Goal: Task Accomplishment & Management: Manage account settings

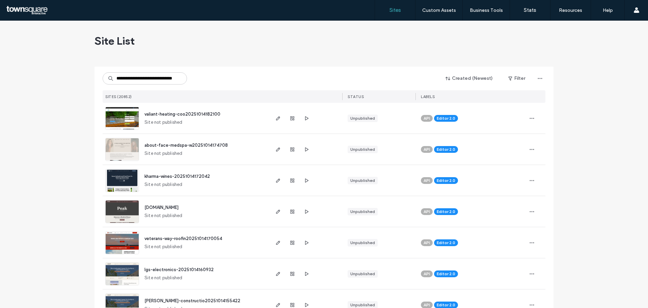
scroll to position [0, 19]
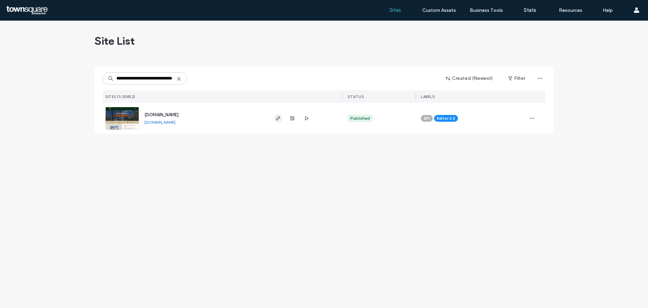
type input "**********"
click at [280, 116] on icon "button" at bounding box center [277, 117] width 5 height 5
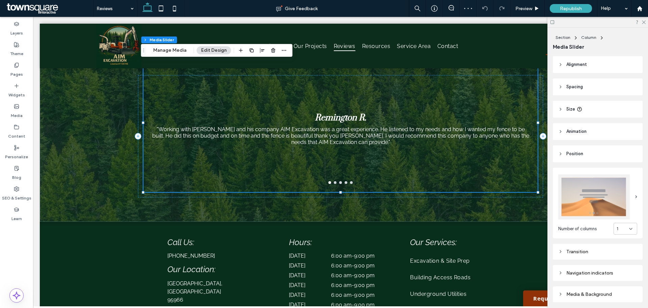
click at [178, 46] on div "Section Column Media Slider Manage Media Edit Design" at bounding box center [217, 50] width 152 height 13
click at [177, 48] on button "Manage Media" at bounding box center [170, 50] width 42 height 8
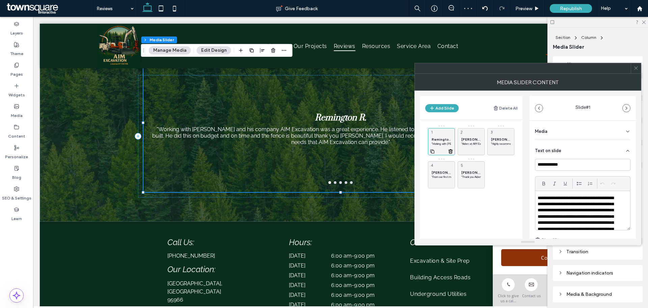
click at [432, 151] on icon at bounding box center [432, 151] width 5 height 6
drag, startPoint x: 442, startPoint y: 149, endPoint x: 440, endPoint y: 138, distance: 10.4
drag, startPoint x: 574, startPoint y: 165, endPoint x: 444, endPoint y: 159, distance: 130.4
click at [443, 159] on div "**********" at bounding box center [528, 164] width 216 height 148
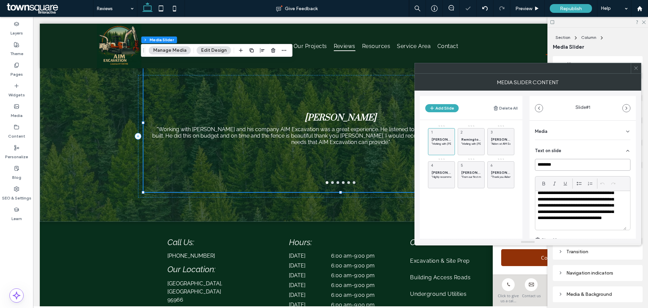
scroll to position [25, 0]
type input "********"
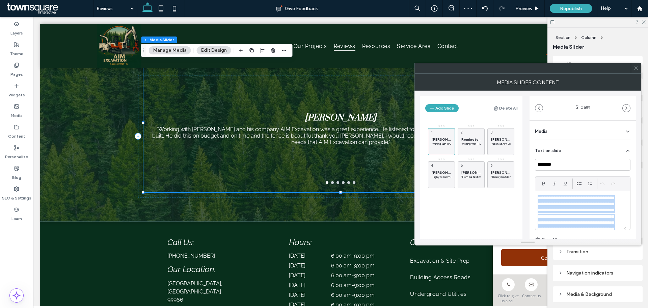
drag, startPoint x: 558, startPoint y: 222, endPoint x: 537, endPoint y: 180, distance: 47.1
click at [537, 180] on div "**********" at bounding box center [583, 203] width 96 height 54
paste div
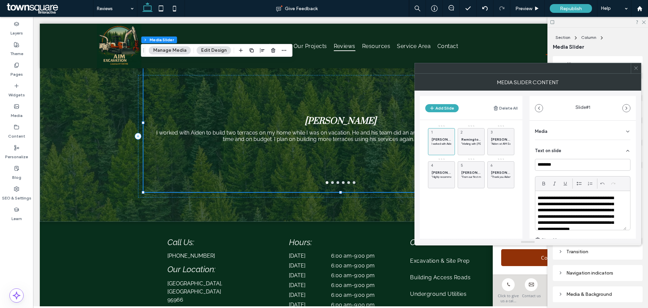
click at [537, 197] on div "**********" at bounding box center [580, 210] width 91 height 39
click at [432, 151] on icon at bounding box center [432, 151] width 5 height 6
drag, startPoint x: 439, startPoint y: 203, endPoint x: 437, endPoint y: 136, distance: 66.5
drag, startPoint x: 565, startPoint y: 165, endPoint x: 514, endPoint y: 168, distance: 51.7
click at [514, 168] on div "Add Slide Delete All David B. "I worked with Aiden to build two terraces on my …" at bounding box center [528, 164] width 216 height 148
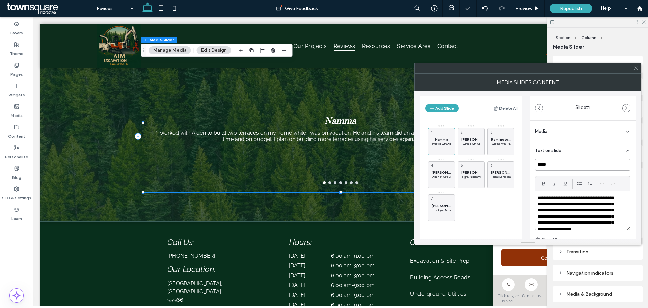
type input "*****"
click at [546, 198] on p "**********" at bounding box center [578, 217] width 81 height 44
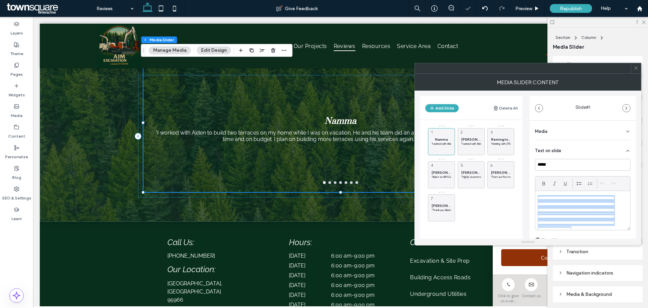
click at [546, 198] on p "**********" at bounding box center [578, 217] width 81 height 44
paste div
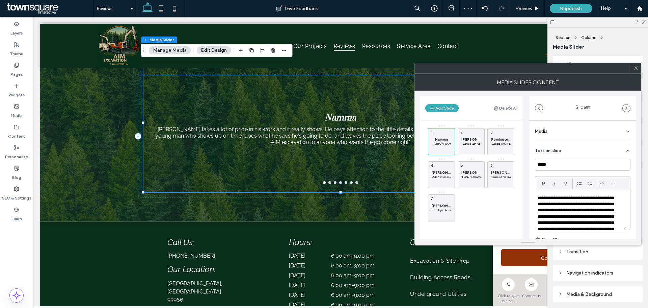
click at [539, 197] on p "**********" at bounding box center [578, 223] width 81 height 56
click at [559, 169] on input "*****" at bounding box center [583, 165] width 96 height 12
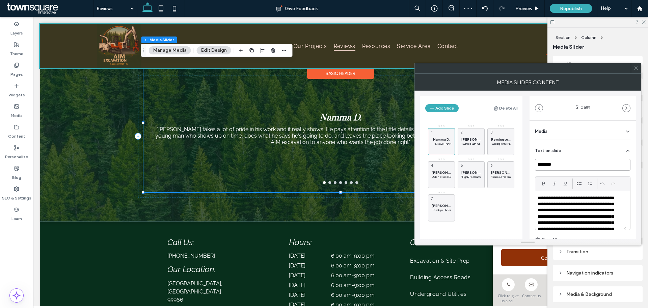
type input "********"
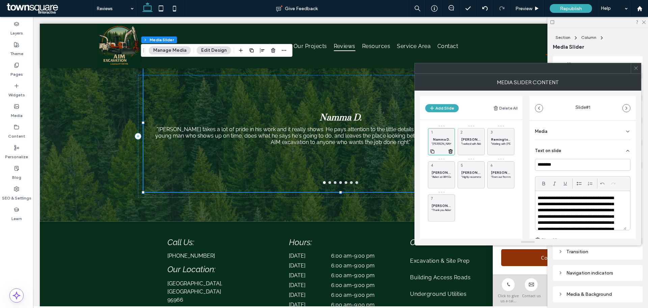
click at [431, 151] on use at bounding box center [432, 151] width 4 height 4
drag, startPoint x: 466, startPoint y: 202, endPoint x: 437, endPoint y: 134, distance: 73.2
click at [572, 216] on p "**********" at bounding box center [578, 223] width 81 height 56
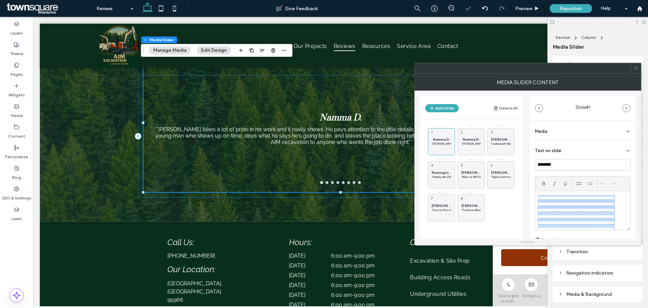
click at [572, 216] on p "**********" at bounding box center [578, 223] width 81 height 56
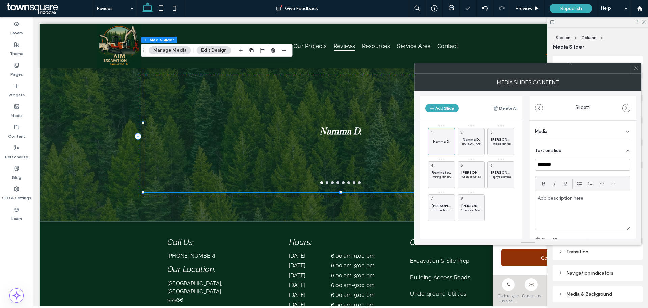
paste div
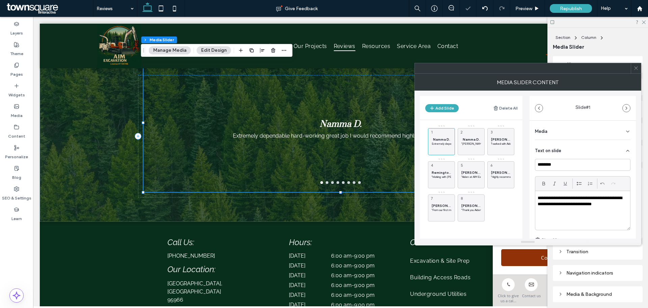
click at [538, 197] on p "**********" at bounding box center [581, 201] width 86 height 12
click at [567, 162] on input "********" at bounding box center [583, 165] width 96 height 12
type input "*******"
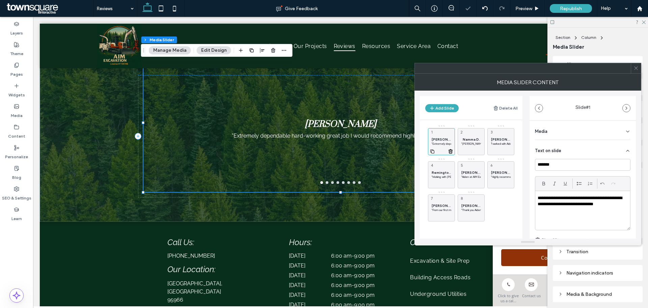
click at [430, 151] on icon at bounding box center [432, 151] width 5 height 6
drag, startPoint x: 502, startPoint y: 204, endPoint x: 441, endPoint y: 139, distance: 88.6
drag, startPoint x: 569, startPoint y: 166, endPoint x: 508, endPoint y: 147, distance: 63.6
click at [529, 167] on div "Add Slide Delete All Rosa M. "Extremely dependable hard-working great job I wou…" at bounding box center [528, 164] width 216 height 148
type input "*********"
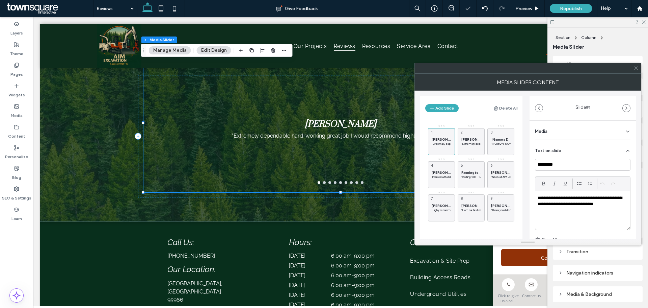
click at [580, 195] on p "**********" at bounding box center [581, 201] width 86 height 12
drag, startPoint x: 580, startPoint y: 195, endPoint x: 586, endPoint y: 200, distance: 7.9
click at [586, 200] on p "**********" at bounding box center [581, 201] width 86 height 12
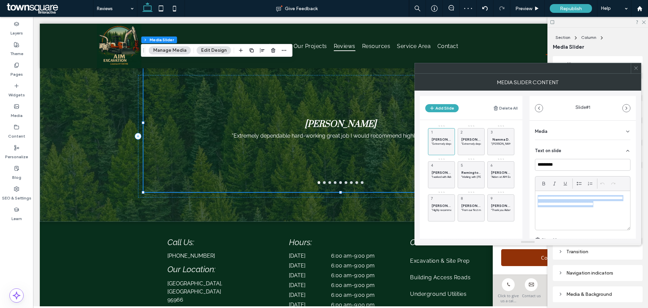
click at [586, 200] on p "**********" at bounding box center [581, 201] width 86 height 12
paste div
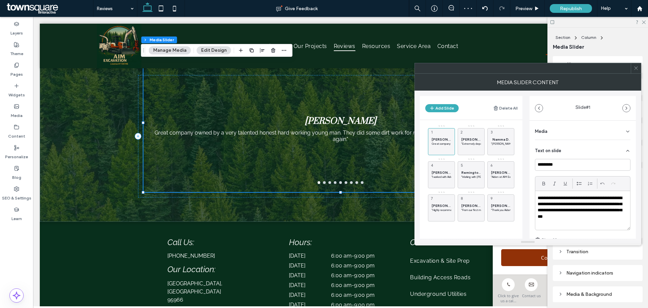
click at [538, 199] on p "**********" at bounding box center [581, 207] width 86 height 25
click at [434, 151] on icon at bounding box center [432, 151] width 5 height 6
drag, startPoint x: 443, startPoint y: 232, endPoint x: 439, endPoint y: 140, distance: 92.2
drag, startPoint x: 594, startPoint y: 217, endPoint x: 534, endPoint y: 191, distance: 65.7
click at [532, 192] on div "**********" at bounding box center [583, 215] width 106 height 188
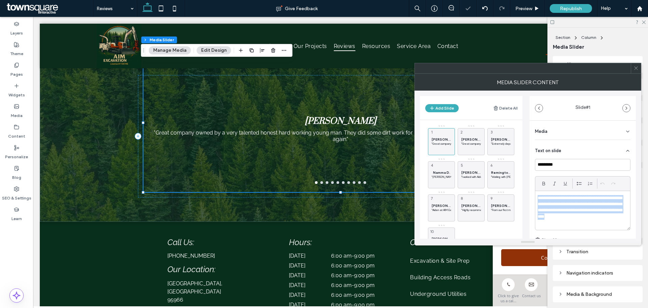
paste div
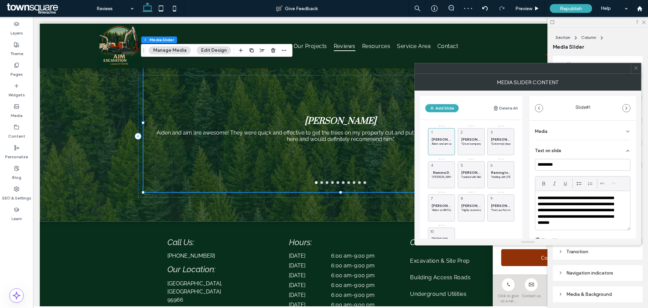
click at [538, 197] on p "**********" at bounding box center [578, 210] width 81 height 31
drag, startPoint x: 565, startPoint y: 163, endPoint x: 504, endPoint y: 169, distance: 61.4
click at [504, 169] on div "Add Slide Delete All Dustin J. "Aiden and aim are awesome! They were quick and …" at bounding box center [528, 164] width 216 height 148
type input "*****"
click at [433, 153] on use at bounding box center [432, 151] width 4 height 4
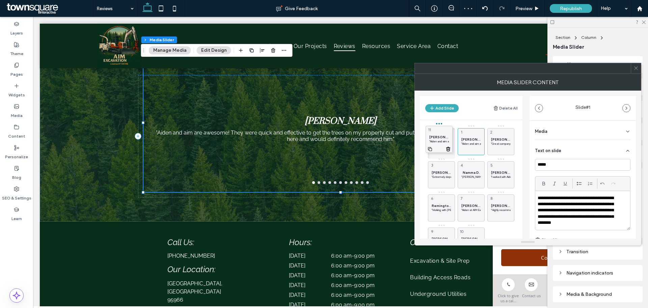
drag, startPoint x: 473, startPoint y: 207, endPoint x: 442, endPoint y: 136, distance: 78.0
drag, startPoint x: 560, startPoint y: 166, endPoint x: 526, endPoint y: 166, distance: 33.4
click at [526, 166] on div "Add Slide Delete All Carol "Aiden and aim are awesome! They were quick and effe…" at bounding box center [528, 164] width 216 height 148
type input "*******"
click at [433, 151] on icon at bounding box center [432, 151] width 5 height 6
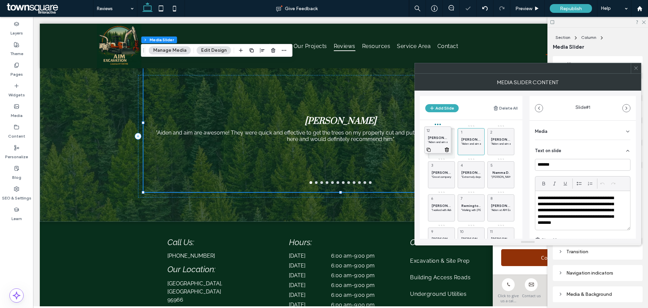
drag, startPoint x: 502, startPoint y: 233, endPoint x: 439, endPoint y: 132, distance: 119.1
click at [450, 151] on icon at bounding box center [450, 151] width 5 height 6
drag, startPoint x: 500, startPoint y: 174, endPoint x: 441, endPoint y: 143, distance: 66.7
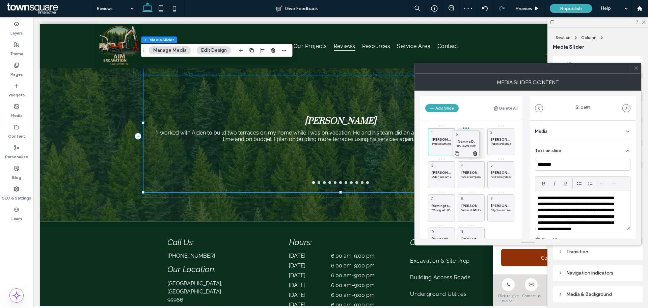
drag, startPoint x: 503, startPoint y: 173, endPoint x: 468, endPoint y: 141, distance: 46.6
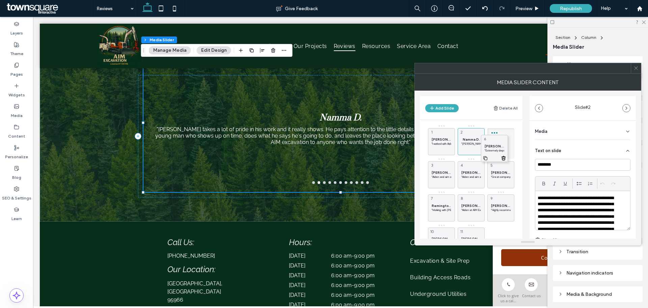
drag, startPoint x: 499, startPoint y: 170, endPoint x: 493, endPoint y: 143, distance: 27.1
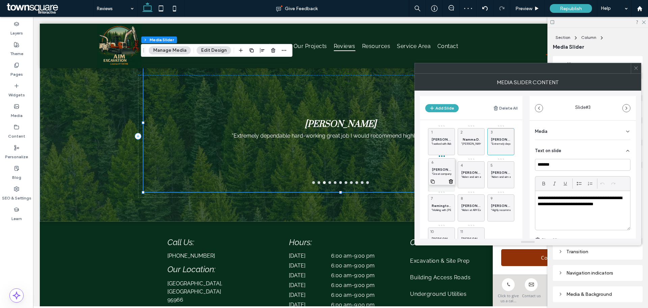
drag, startPoint x: 494, startPoint y: 173, endPoint x: 435, endPoint y: 170, distance: 59.2
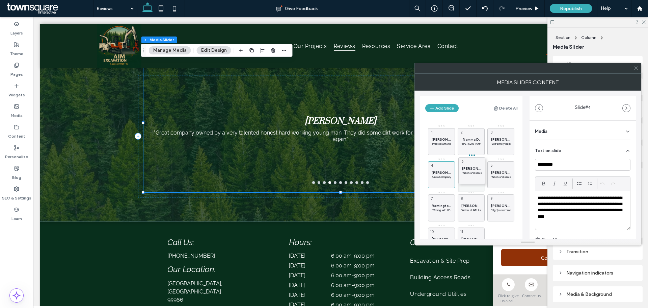
drag, startPoint x: 502, startPoint y: 176, endPoint x: 495, endPoint y: 174, distance: 7.0
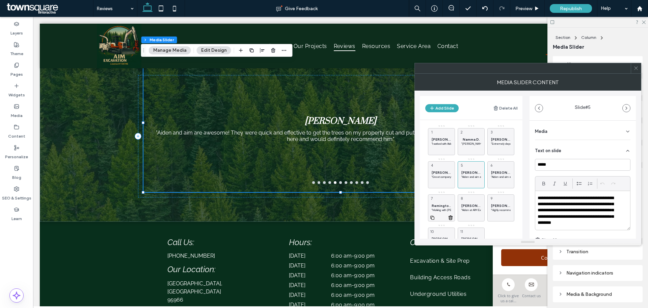
scroll to position [28, 0]
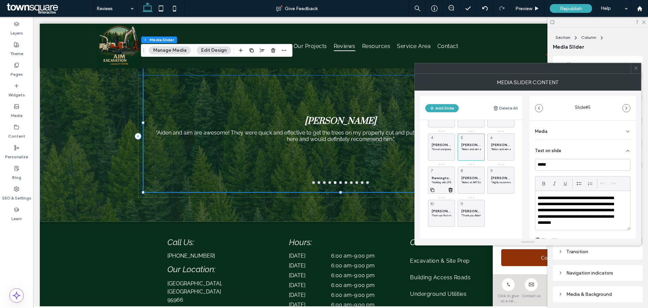
click at [437, 179] on span "Remington R." at bounding box center [442, 178] width 20 height 4
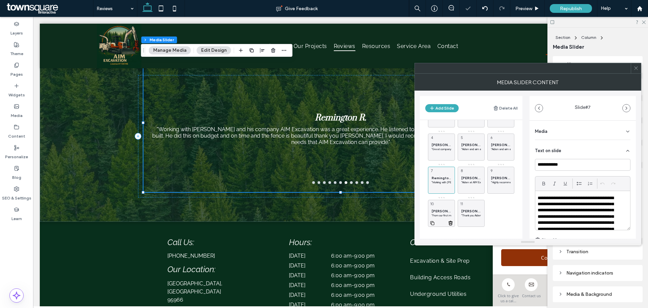
click at [439, 211] on span "[PERSON_NAME]" at bounding box center [442, 211] width 20 height 4
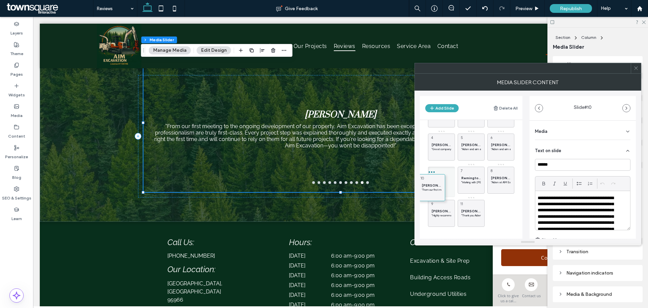
drag, startPoint x: 442, startPoint y: 213, endPoint x: 431, endPoint y: 180, distance: 34.7
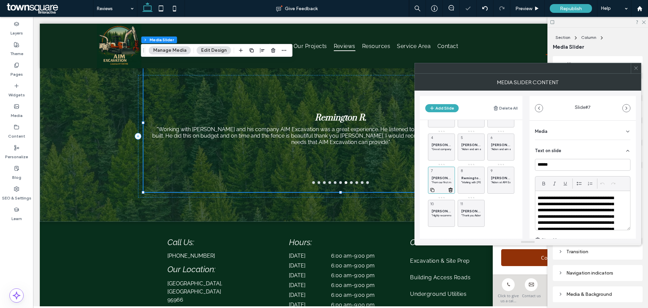
click at [434, 180] on span "[PERSON_NAME]" at bounding box center [442, 178] width 20 height 4
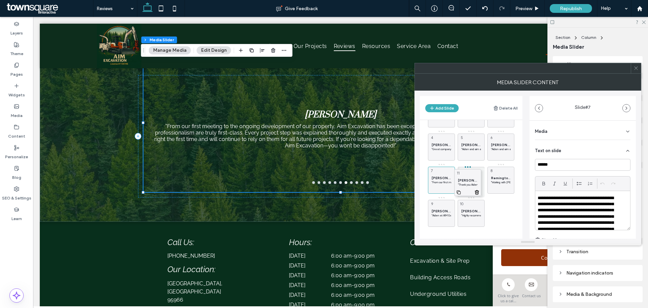
drag, startPoint x: 475, startPoint y: 212, endPoint x: 471, endPoint y: 181, distance: 30.9
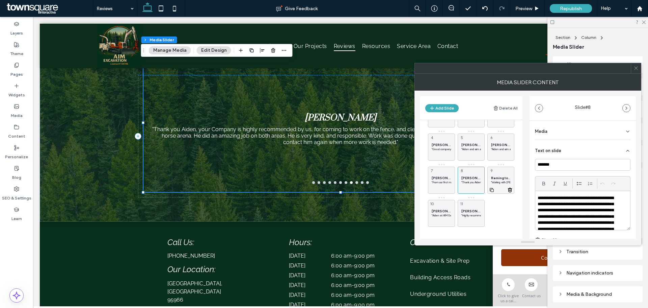
click at [499, 174] on div "Remington R. "Working with Aidan and his company AIM Excavation was a great exp…" at bounding box center [501, 179] width 27 height 27
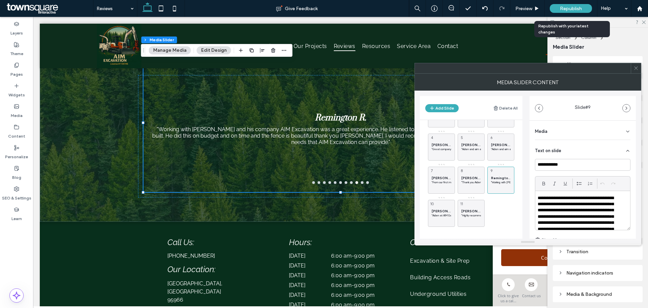
click at [575, 11] on span "Republish" at bounding box center [571, 9] width 22 height 6
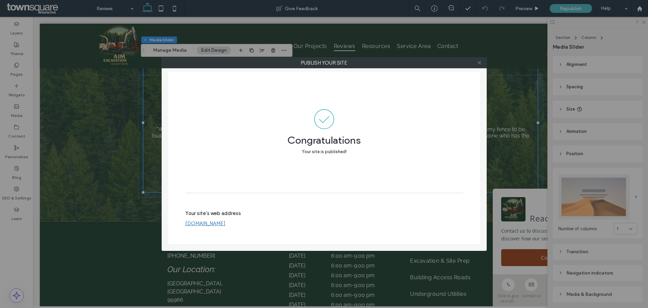
click at [478, 61] on use at bounding box center [479, 62] width 3 height 3
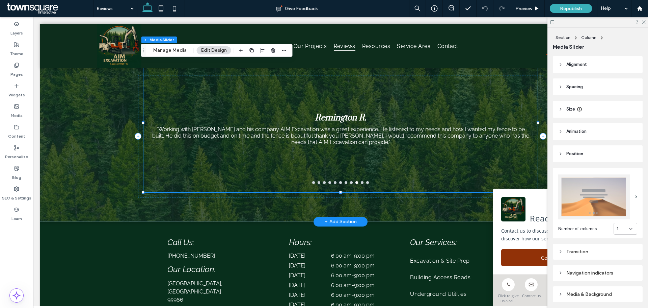
click at [489, 154] on div "Remington R. "Working with Aidan and his company AIM Excavation was a great exp…" at bounding box center [340, 127] width 394 height 106
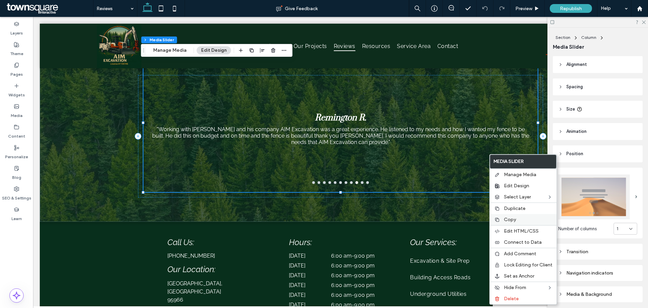
click at [512, 216] on div "Copy" at bounding box center [523, 219] width 67 height 11
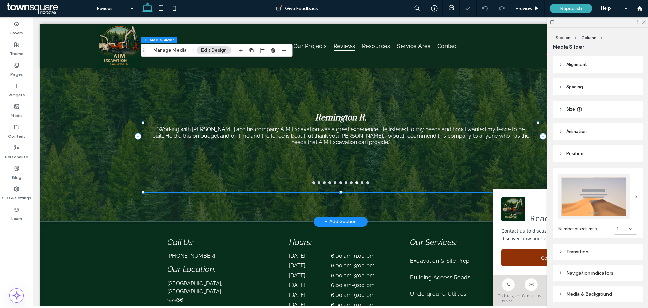
click at [138, 170] on div "David B. "I worked with Aiden to build two terraces on my home while I was on v…" at bounding box center [340, 136] width 405 height 122
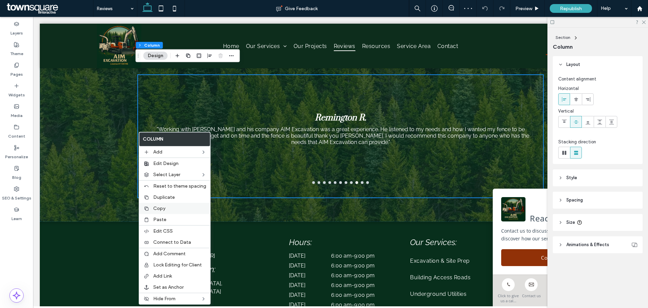
click at [173, 209] on label "Copy" at bounding box center [179, 208] width 53 height 6
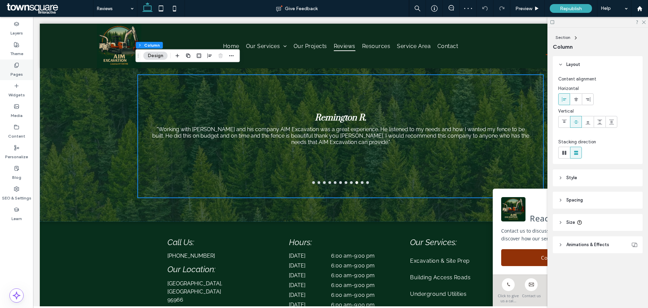
click at [16, 63] on use at bounding box center [17, 65] width 4 height 4
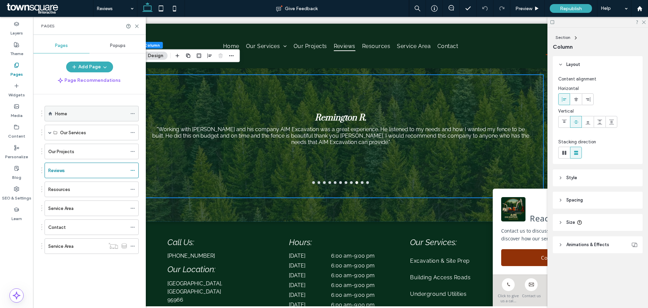
click at [83, 116] on div "Home" at bounding box center [91, 113] width 72 height 7
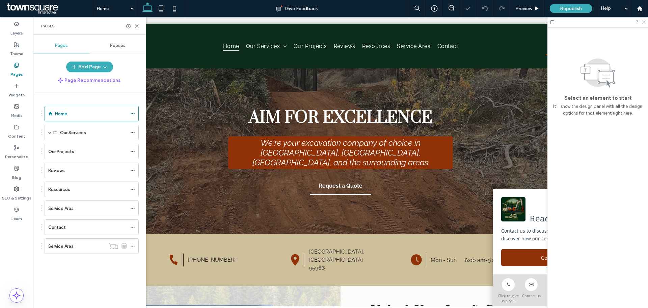
click at [645, 23] on use at bounding box center [644, 23] width 4 height 4
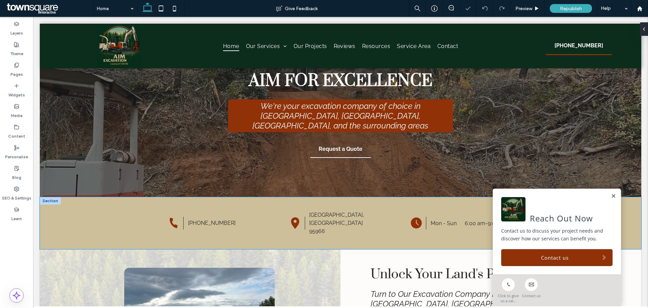
scroll to position [101, 0]
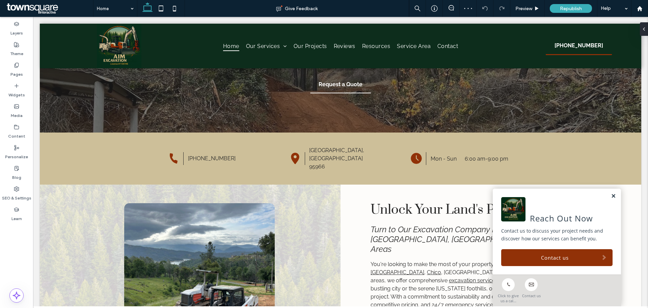
click at [611, 195] on link at bounding box center [613, 196] width 5 height 6
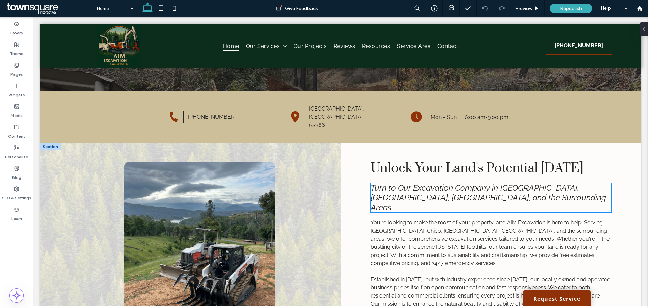
scroll to position [135, 0]
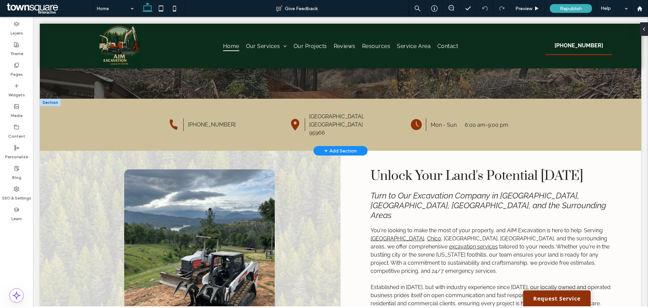
click at [330, 147] on div "+ Add Section" at bounding box center [340, 150] width 32 height 7
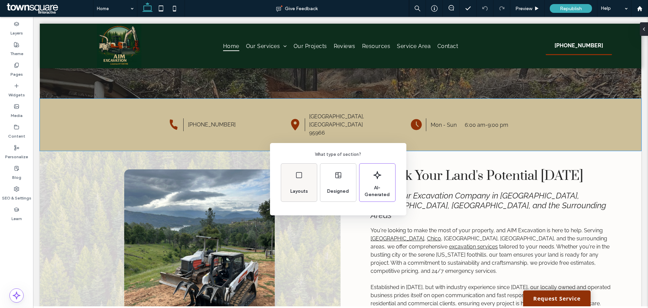
click at [301, 177] on icon at bounding box center [299, 175] width 8 height 8
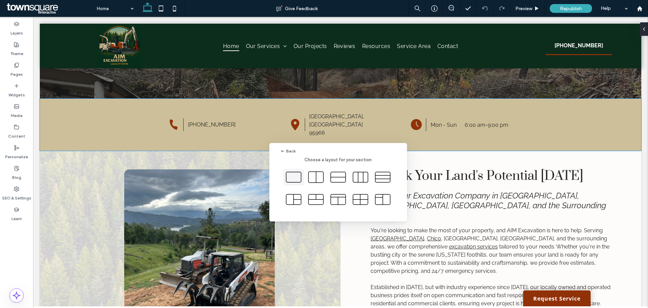
click at [295, 178] on icon at bounding box center [293, 176] width 17 height 17
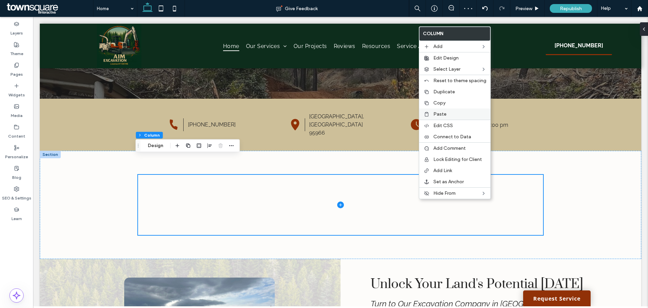
click at [441, 113] on span "Paste" at bounding box center [439, 114] width 13 height 6
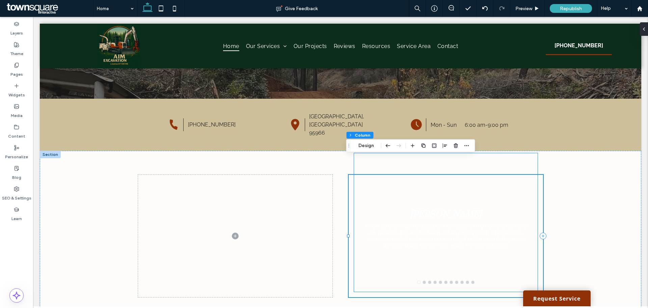
click at [511, 222] on p ""I worked with Aiden to build two terraces on my home while I was on vacation. …" at bounding box center [445, 235] width 167 height 26
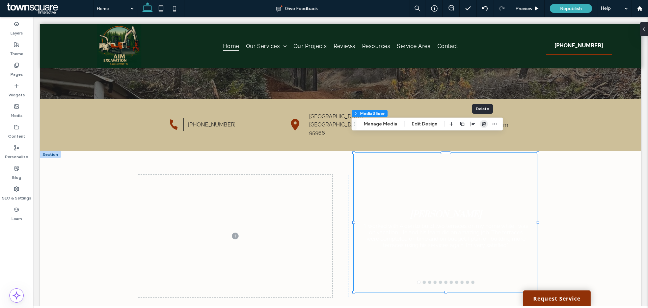
click at [480, 126] on span "button" at bounding box center [484, 124] width 8 height 8
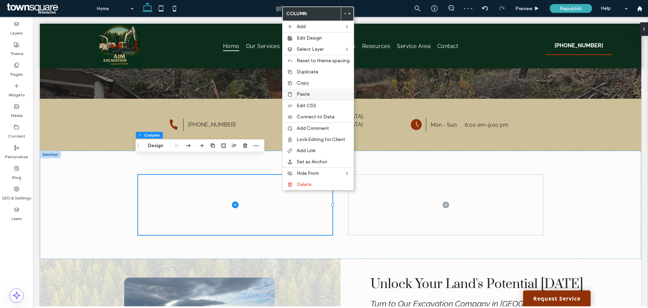
click at [301, 94] on span "Paste" at bounding box center [303, 94] width 13 height 6
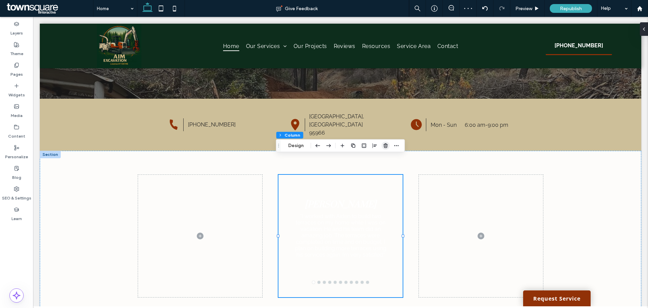
click at [384, 148] on span "button" at bounding box center [386, 145] width 8 height 8
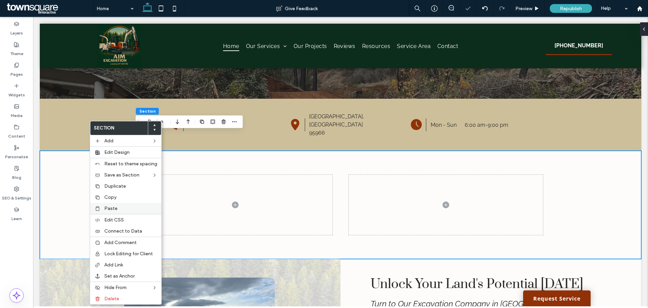
click at [105, 209] on span "Paste" at bounding box center [110, 208] width 13 height 6
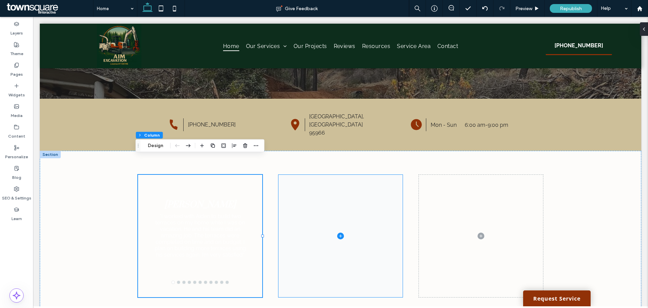
click at [309, 221] on span at bounding box center [341, 236] width 124 height 122
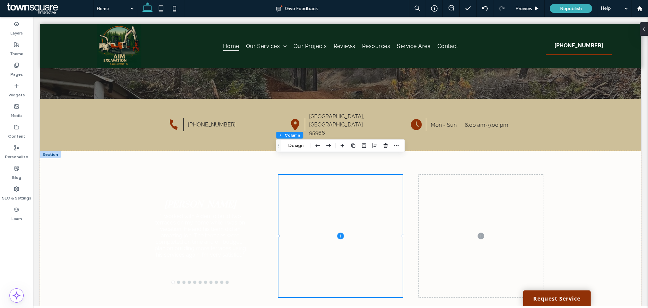
click at [380, 143] on div at bounding box center [370, 145] width 62 height 12
click at [383, 150] on div at bounding box center [386, 145] width 8 height 12
click at [384, 148] on icon "button" at bounding box center [385, 145] width 5 height 5
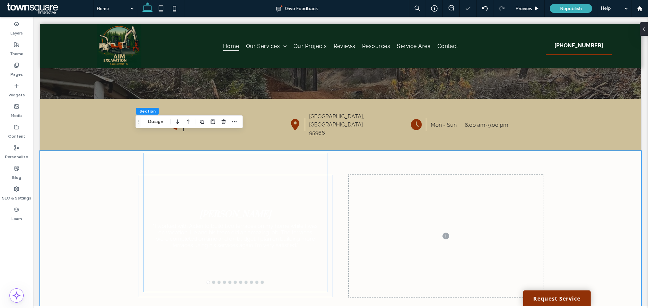
click at [193, 222] on p ""I worked with Aiden to build two terraces on my home while I was on vacation. …" at bounding box center [235, 235] width 167 height 26
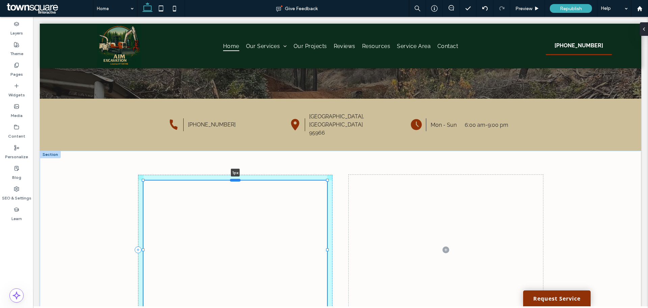
drag, startPoint x: 233, startPoint y: 135, endPoint x: 235, endPoint y: 162, distance: 27.5
click at [235, 179] on div at bounding box center [235, 180] width 11 height 3
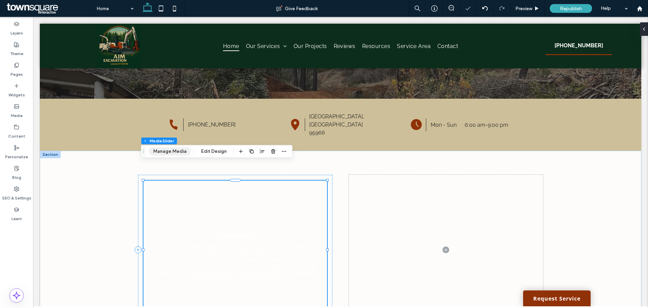
click at [178, 154] on button "Manage Media" at bounding box center [170, 151] width 42 height 8
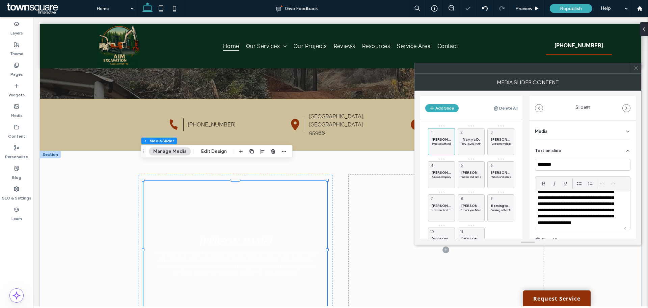
scroll to position [13, 0]
click at [207, 151] on button "Edit Design" at bounding box center [214, 151] width 34 height 8
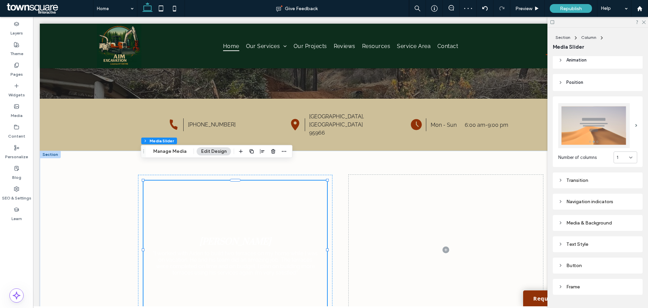
scroll to position [85, 0]
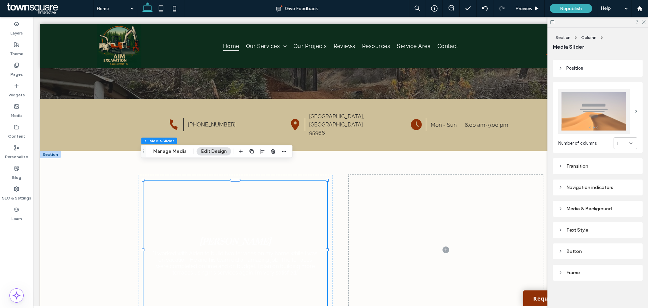
click at [584, 208] on div "Media & Background" at bounding box center [597, 209] width 79 height 6
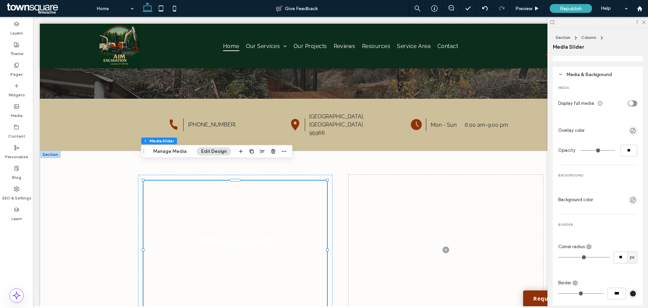
scroll to position [220, 0]
click at [631, 196] on use "rgba(0, 0, 0, 0)" at bounding box center [633, 198] width 5 height 5
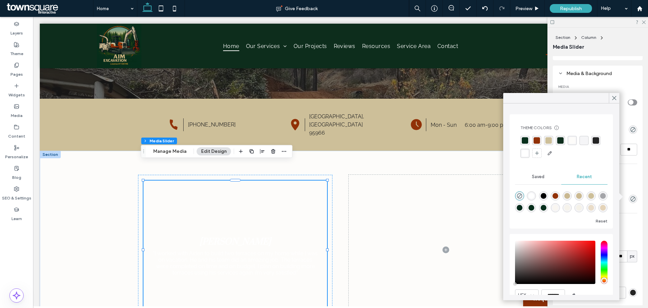
click at [559, 140] on div "rgba(13,45,28,1)" at bounding box center [560, 140] width 6 height 6
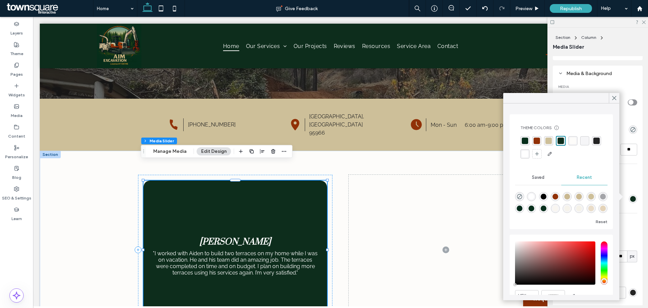
click at [283, 202] on div "David B. "I worked with Aiden to build two terraces on my home while I was on v…" at bounding box center [235, 254] width 184 height 106
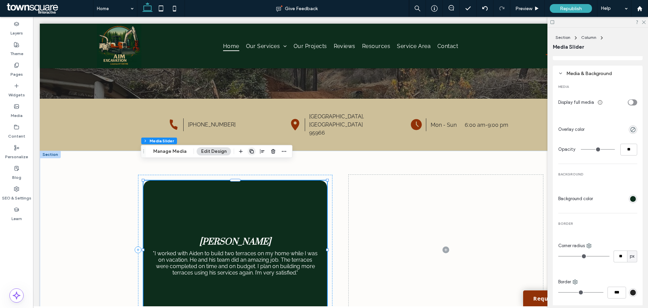
click at [248, 152] on span "button" at bounding box center [252, 151] width 8 height 8
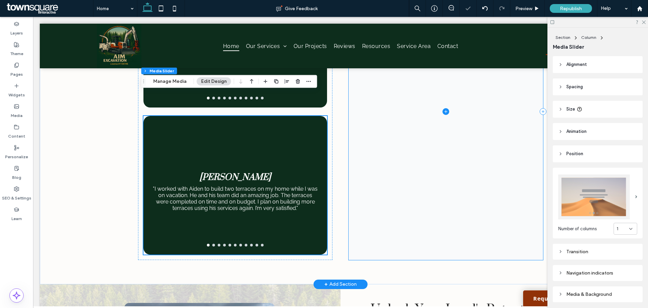
scroll to position [354, 0]
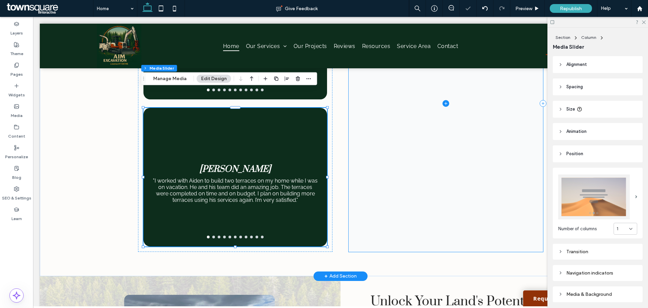
click at [394, 200] on span at bounding box center [446, 103] width 194 height 296
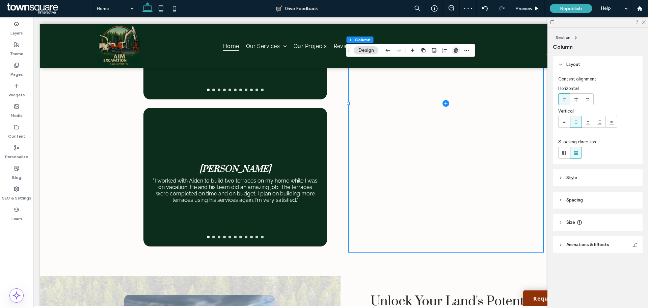
click at [456, 51] on icon "button" at bounding box center [455, 50] width 5 height 5
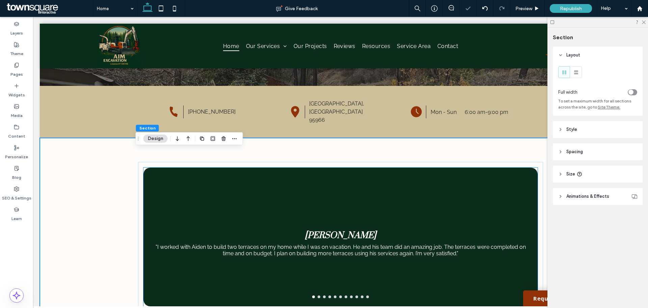
scroll to position [118, 0]
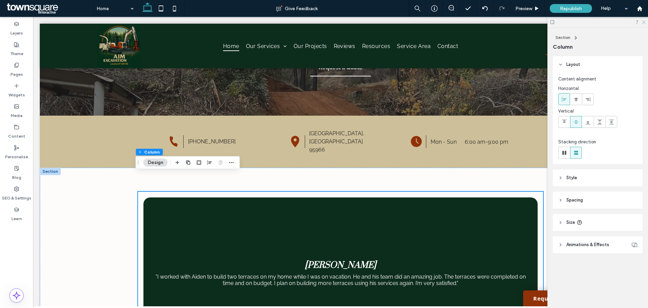
click at [644, 22] on use at bounding box center [644, 23] width 4 height 4
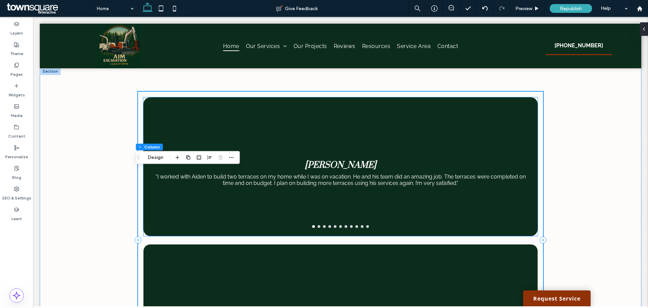
scroll to position [219, 0]
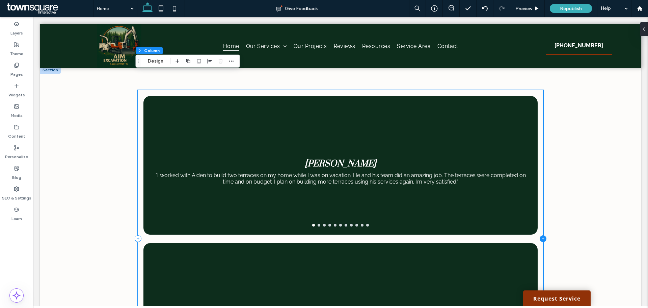
click at [540, 235] on icon at bounding box center [543, 238] width 7 height 7
type input "**"
type input "***"
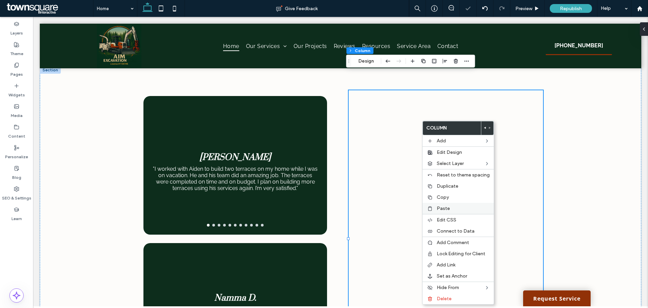
click at [442, 204] on div "Paste" at bounding box center [458, 208] width 71 height 11
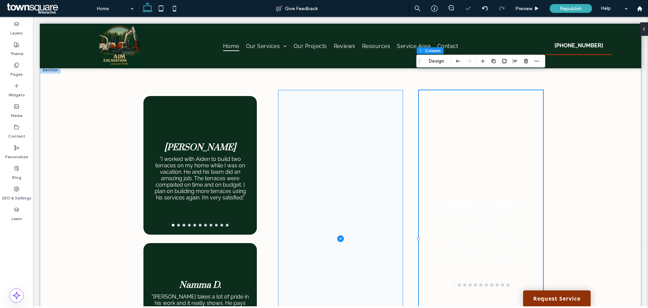
click at [368, 126] on span at bounding box center [341, 238] width 124 height 296
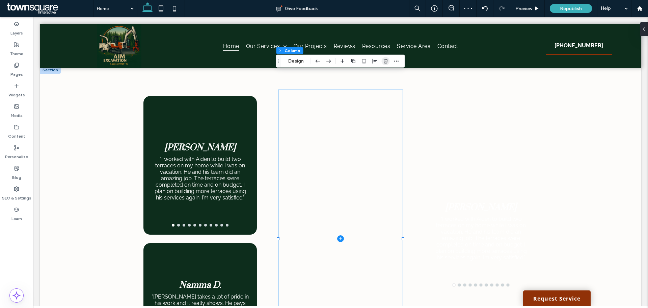
drag, startPoint x: 387, startPoint y: 62, endPoint x: 362, endPoint y: 59, distance: 25.9
click at [387, 62] on use "button" at bounding box center [386, 61] width 4 height 4
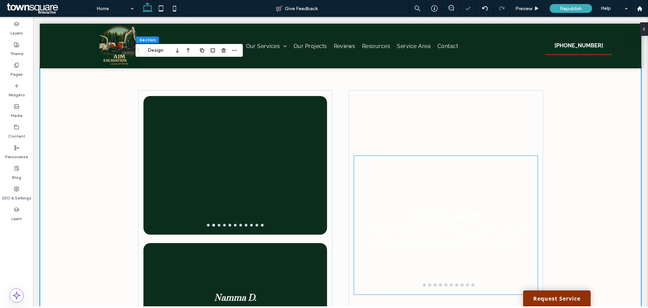
click at [427, 176] on div "David B. "I worked with Aiden to build two terraces on my home while I was on v…" at bounding box center [446, 229] width 184 height 106
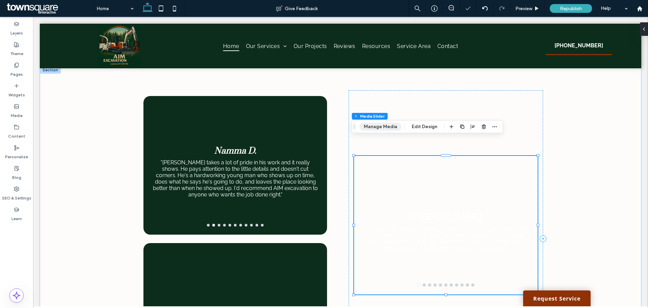
click at [388, 124] on button "Manage Media" at bounding box center [381, 127] width 42 height 8
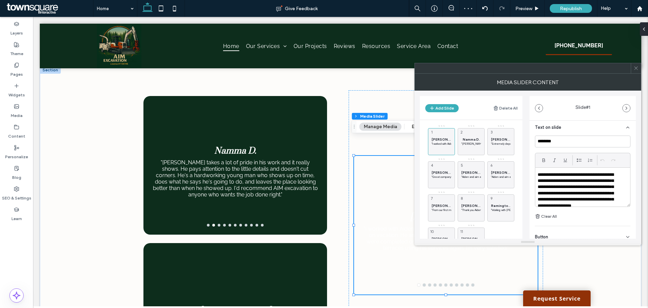
scroll to position [46, 0]
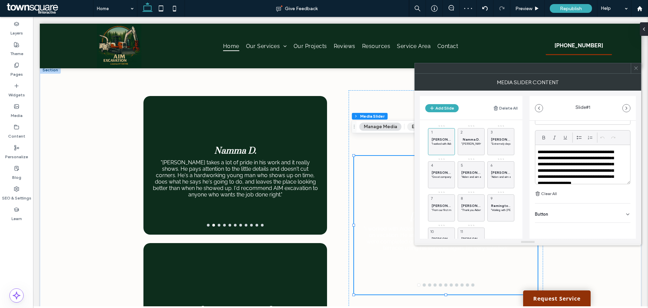
click at [409, 125] on button "Edit Design" at bounding box center [424, 127] width 34 height 8
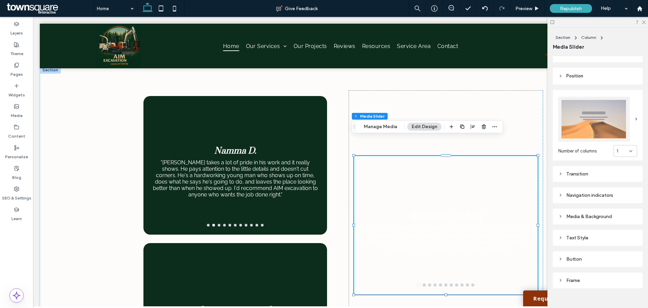
scroll to position [85, 0]
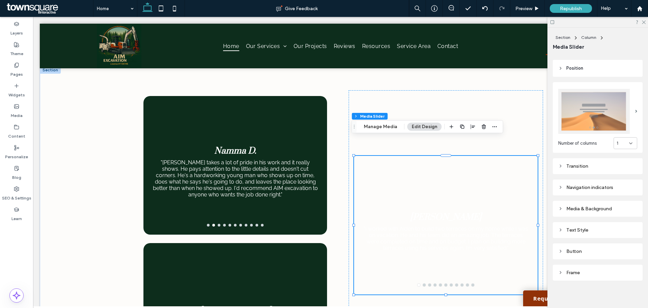
click at [595, 206] on div "Media & Background" at bounding box center [597, 209] width 79 height 6
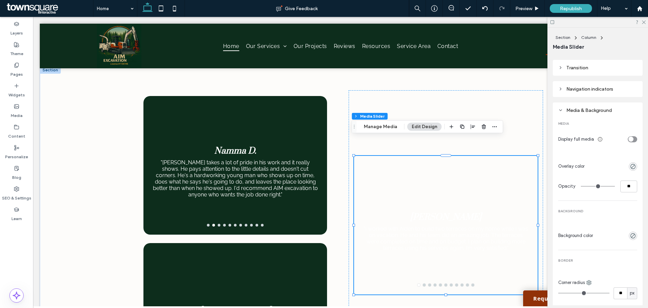
scroll to position [187, 0]
click at [630, 230] on icon "rgba(0, 0, 0, 0)" at bounding box center [633, 233] width 6 height 6
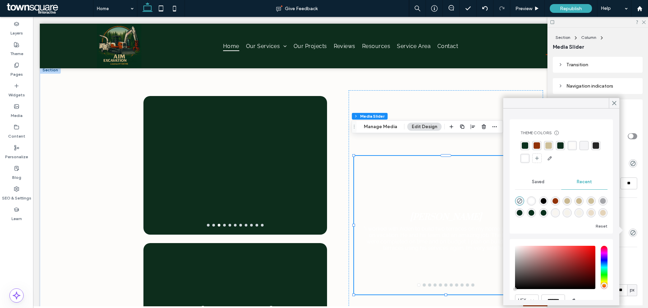
click at [534, 144] on div "rgba(145, 49, 7, 1)" at bounding box center [537, 145] width 6 height 6
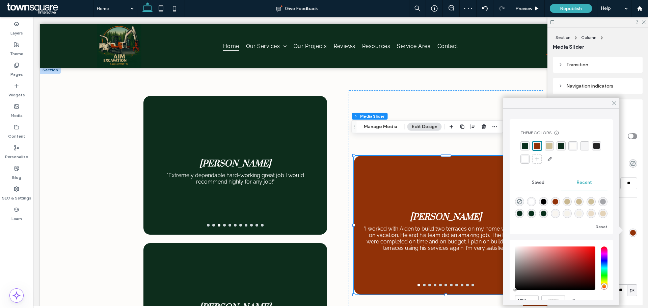
click at [612, 102] on icon at bounding box center [614, 103] width 6 height 6
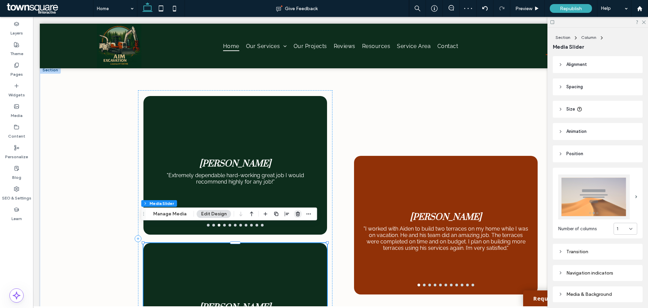
click at [298, 214] on icon "button" at bounding box center [297, 213] width 5 height 5
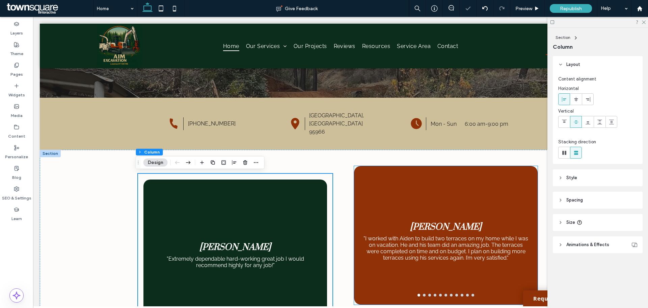
scroll to position [152, 0]
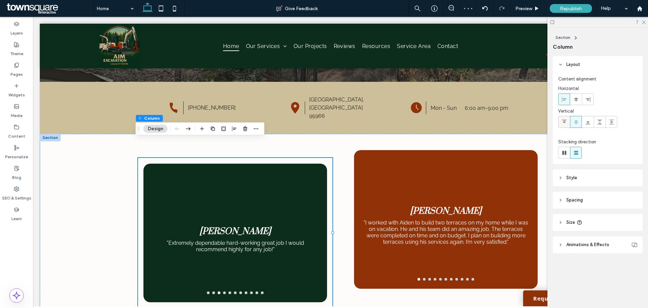
click at [564, 122] on icon at bounding box center [564, 121] width 5 height 5
click at [571, 123] on div at bounding box center [576, 121] width 11 height 11
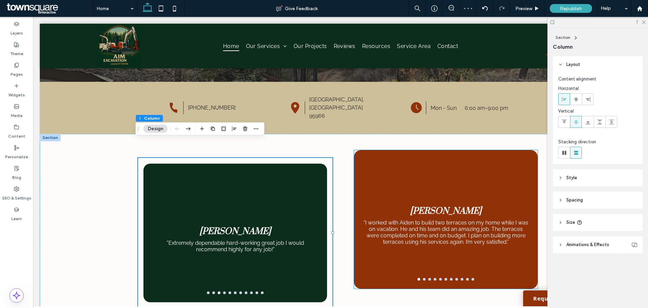
click at [381, 188] on div "David B. "I worked with Aiden to build two terraces on my home while I was on v…" at bounding box center [446, 223] width 184 height 106
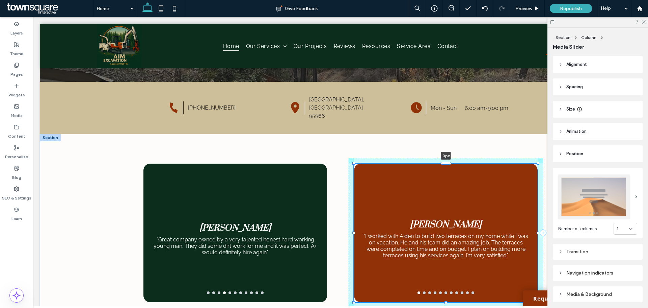
drag, startPoint x: 447, startPoint y: 132, endPoint x: 445, endPoint y: 159, distance: 27.1
click at [445, 159] on div "[PERSON_NAME] "I worked with [PERSON_NAME] to build two terraces on my home whi…" at bounding box center [340, 233] width 405 height 198
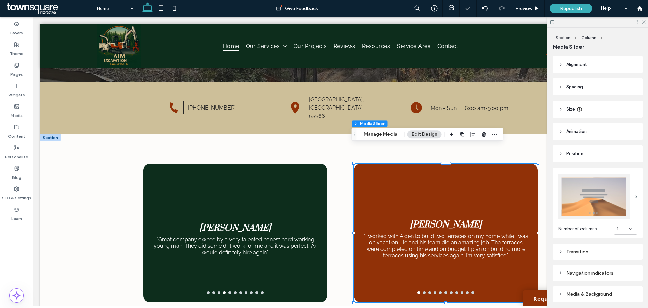
click at [338, 187] on div "[PERSON_NAME] "I worked with [PERSON_NAME] to build two terraces on my home whi…" at bounding box center [340, 233] width 405 height 198
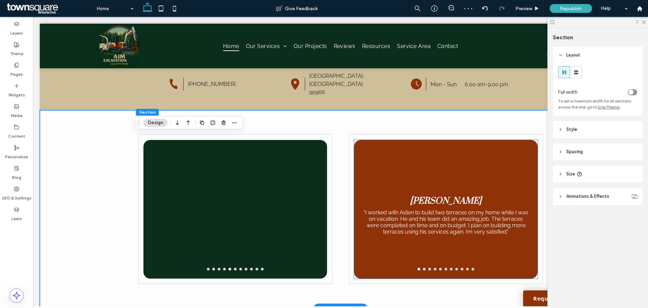
scroll to position [186, 0]
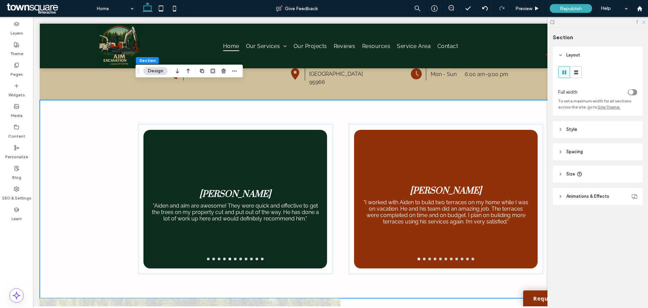
click at [642, 21] on icon at bounding box center [643, 22] width 4 height 4
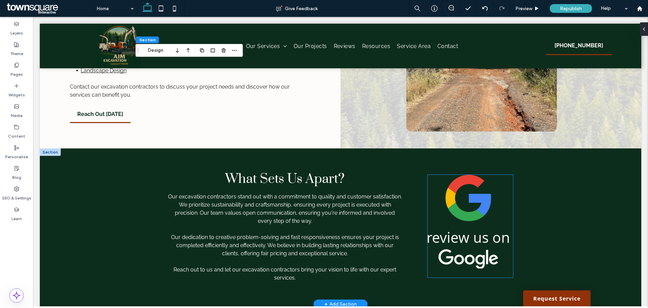
scroll to position [1030, 0]
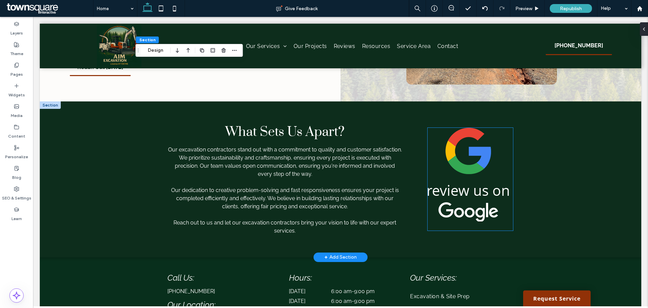
click at [457, 144] on img at bounding box center [468, 175] width 81 height 94
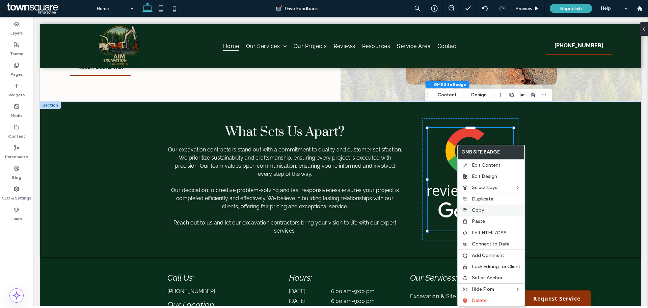
click at [478, 210] on span "Copy" at bounding box center [478, 210] width 12 height 6
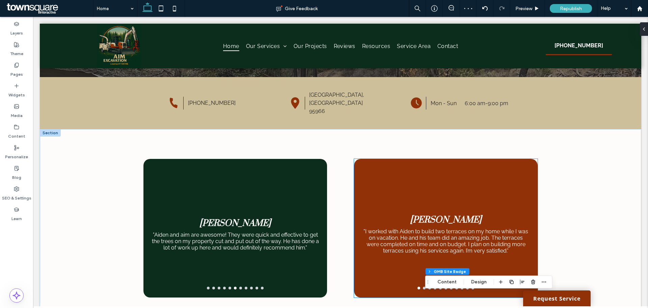
scroll to position [152, 0]
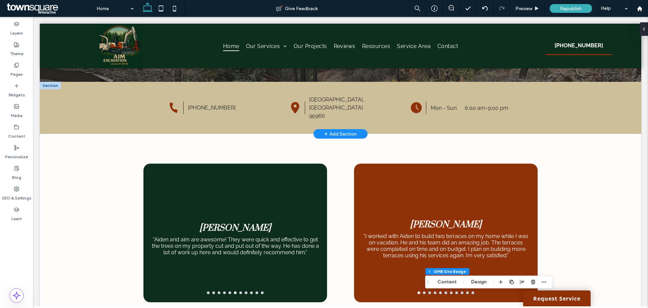
click at [341, 130] on div "+ Add Section" at bounding box center [340, 133] width 32 height 7
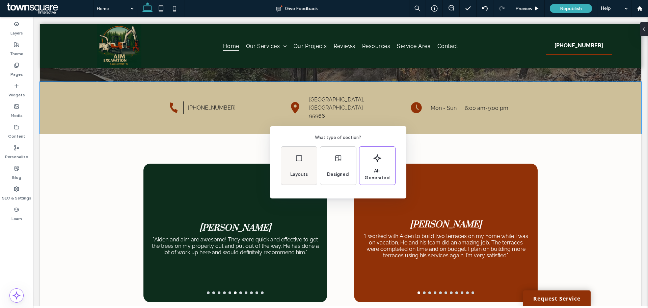
click at [293, 161] on div "Layouts" at bounding box center [299, 166] width 36 height 38
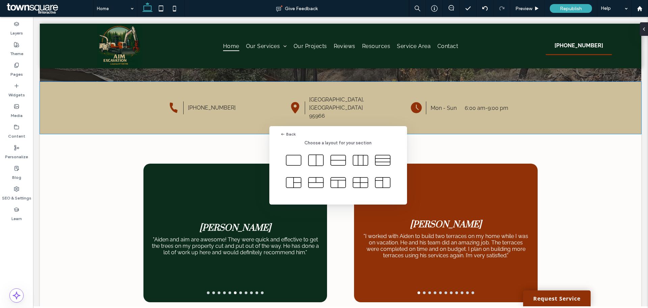
click at [293, 161] on icon at bounding box center [293, 160] width 17 height 17
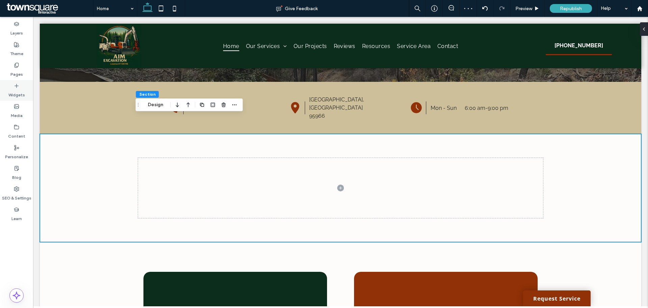
click at [20, 82] on div "Widgets" at bounding box center [16, 90] width 33 height 21
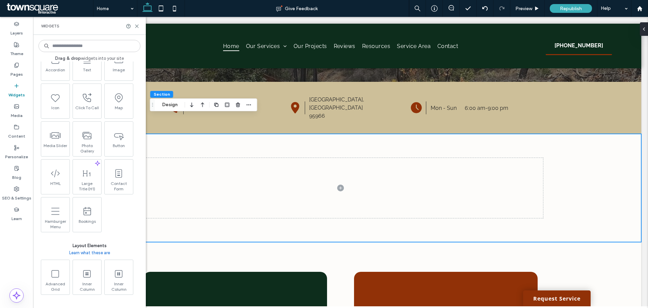
scroll to position [169, 0]
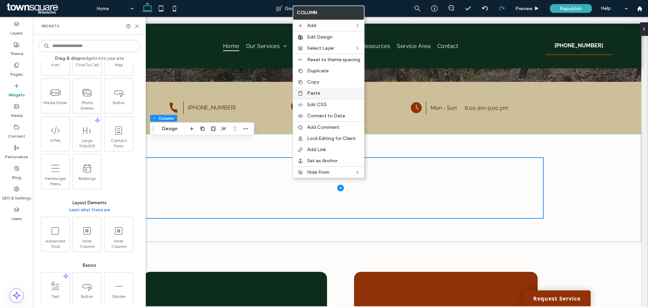
click at [310, 88] on div "Paste" at bounding box center [328, 92] width 71 height 11
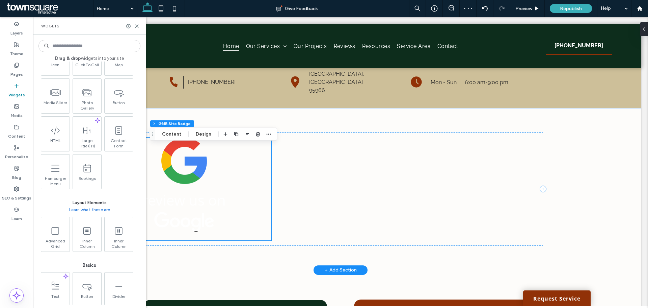
scroll to position [219, 0]
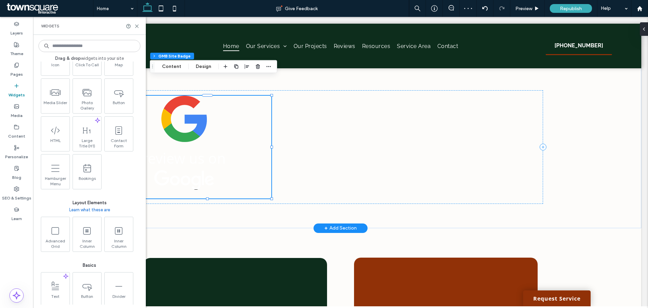
click at [211, 144] on img at bounding box center [183, 143] width 81 height 94
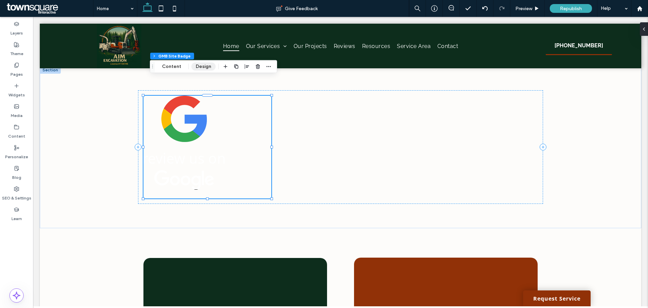
click at [204, 65] on button "Design" at bounding box center [203, 66] width 24 height 8
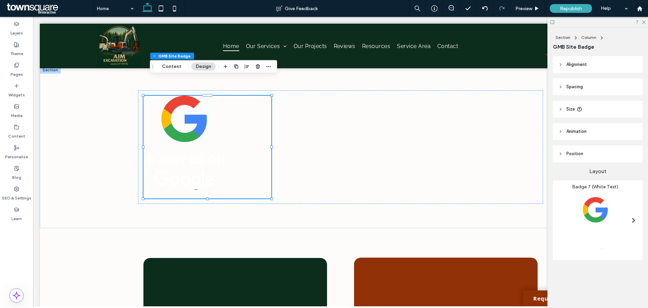
click at [632, 217] on span at bounding box center [634, 219] width 4 height 5
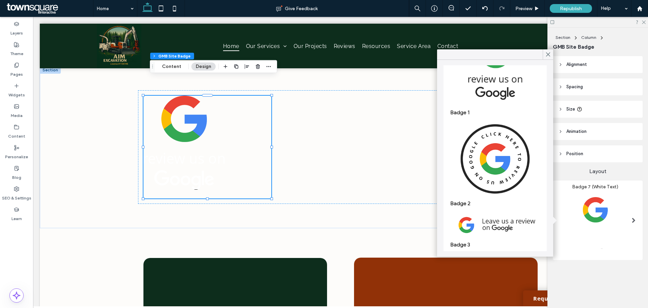
scroll to position [101, 0]
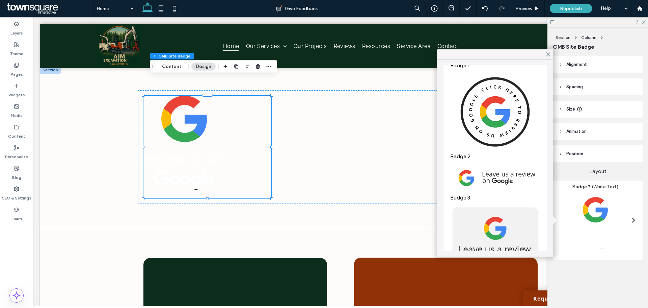
click at [476, 108] on img at bounding box center [495, 111] width 90 height 79
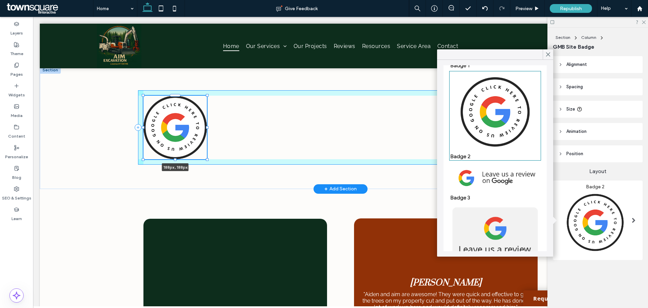
drag, startPoint x: 270, startPoint y: 180, endPoint x: 204, endPoint y: 160, distance: 68.7
click at [204, 160] on div "188px , 188px" at bounding box center [340, 127] width 405 height 123
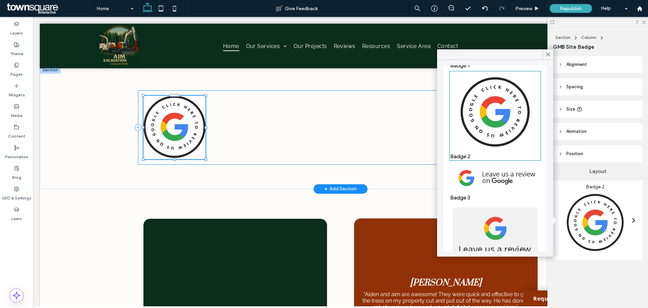
type input "***"
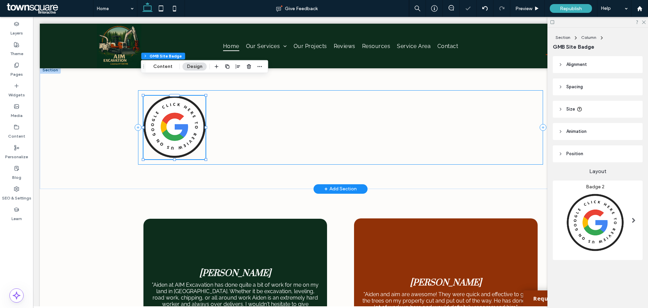
click at [247, 160] on div "184px , 188px" at bounding box center [340, 127] width 405 height 123
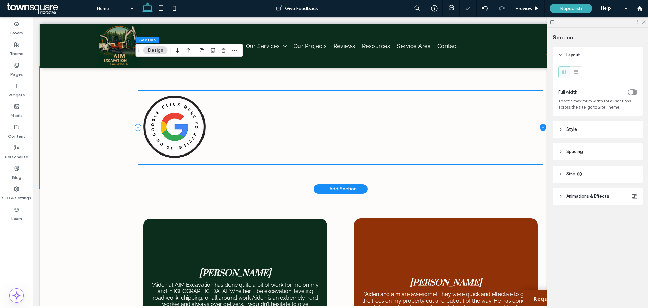
click at [540, 124] on icon at bounding box center [543, 127] width 7 height 7
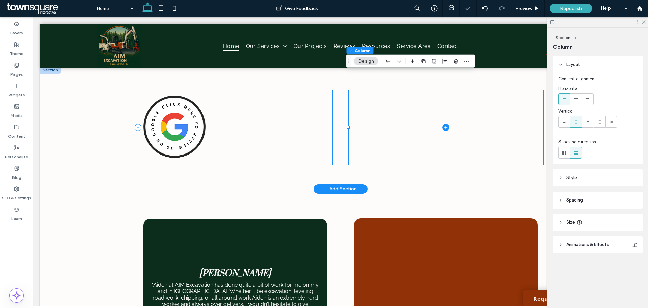
click at [257, 119] on div at bounding box center [235, 127] width 194 height 74
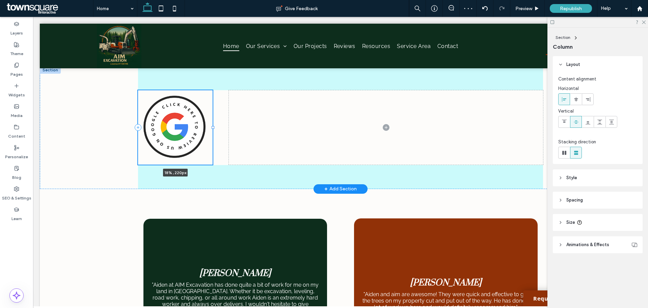
drag, startPoint x: 331, startPoint y: 109, endPoint x: 210, endPoint y: 127, distance: 121.5
click at [210, 127] on div "18% , 220px" at bounding box center [340, 127] width 405 height 123
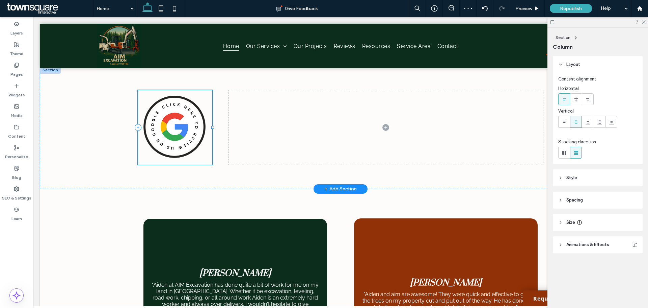
type input "**"
type input "*****"
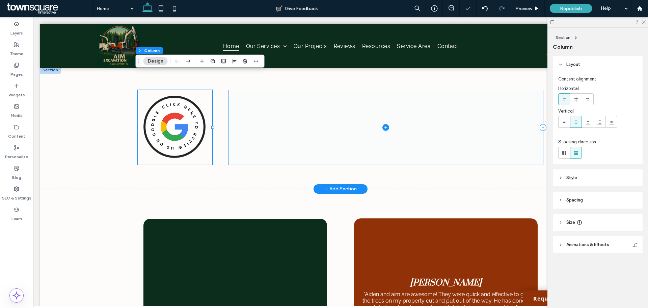
drag, startPoint x: 387, startPoint y: 108, endPoint x: 378, endPoint y: 110, distance: 8.9
click at [386, 108] on span at bounding box center [386, 127] width 315 height 74
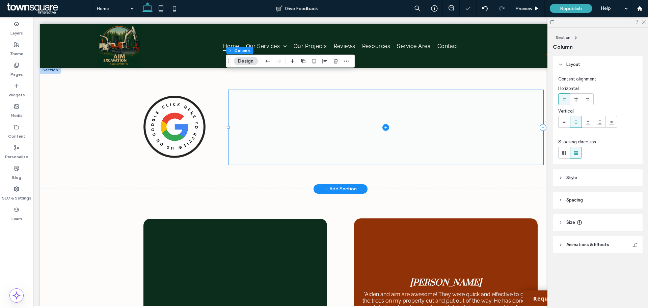
click at [378, 110] on span at bounding box center [386, 127] width 315 height 74
click at [383, 124] on icon at bounding box center [386, 127] width 7 height 7
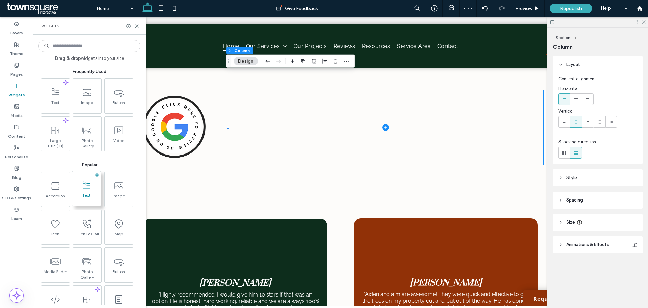
click at [83, 191] on span at bounding box center [86, 184] width 28 height 15
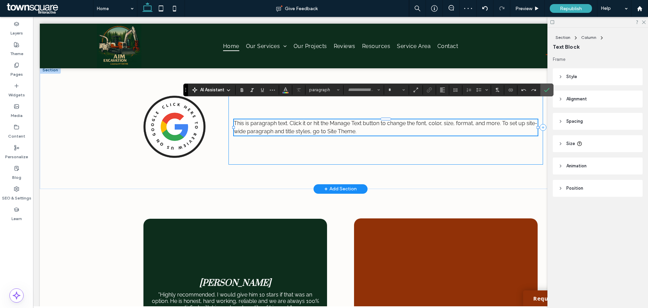
type input "*******"
type input "**"
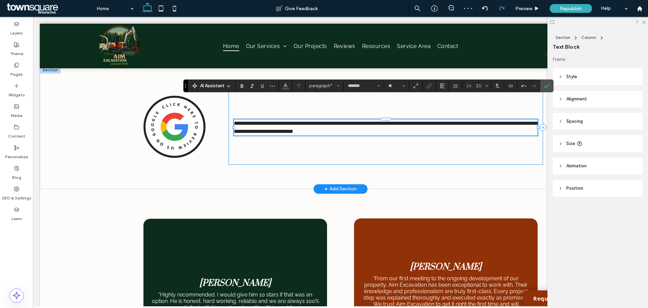
scroll to position [223, 0]
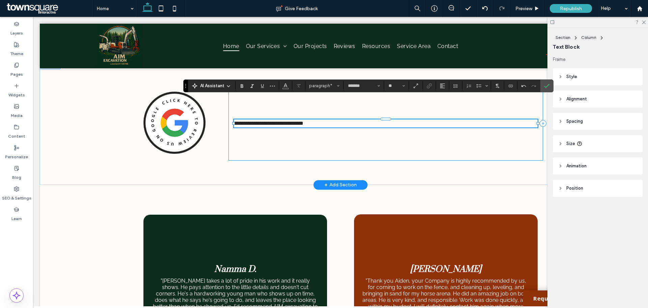
click at [288, 99] on div "**********" at bounding box center [386, 123] width 315 height 74
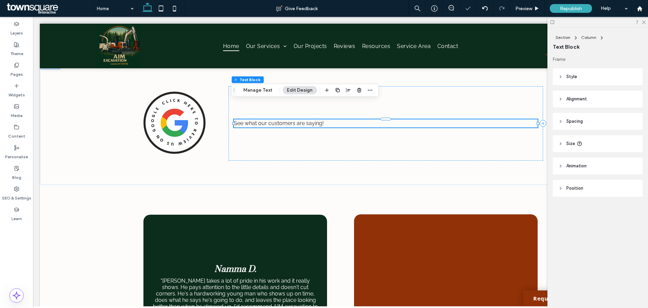
click at [288, 120] on span "See what our customers are saying!" at bounding box center [279, 123] width 90 height 6
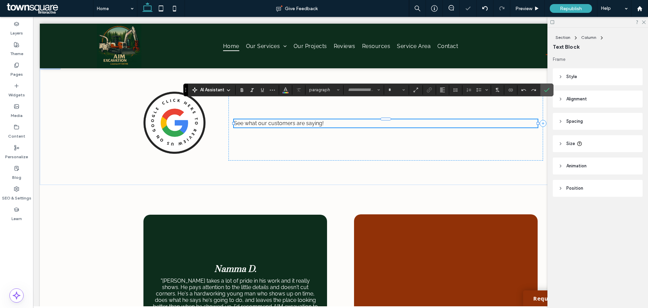
type input "*******"
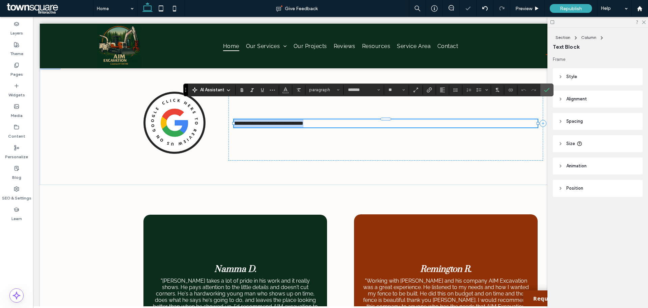
click at [288, 121] on span "**********" at bounding box center [269, 123] width 70 height 5
click at [407, 90] on button "**" at bounding box center [397, 89] width 22 height 9
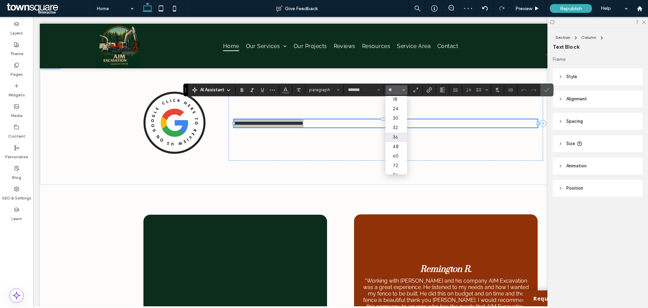
click at [395, 137] on label "36" at bounding box center [397, 136] width 22 height 9
type input "**"
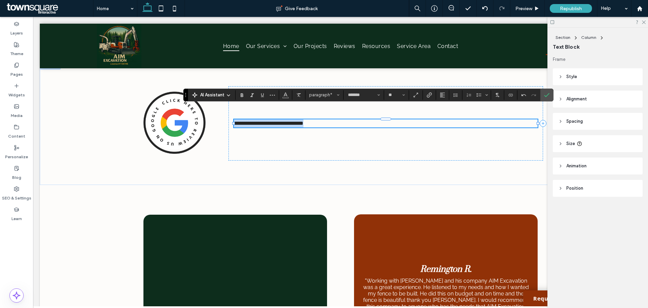
scroll to position [218, 0]
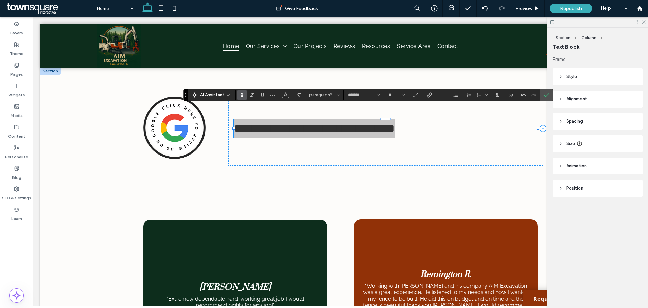
click at [243, 95] on use "Bold" at bounding box center [242, 95] width 3 height 4
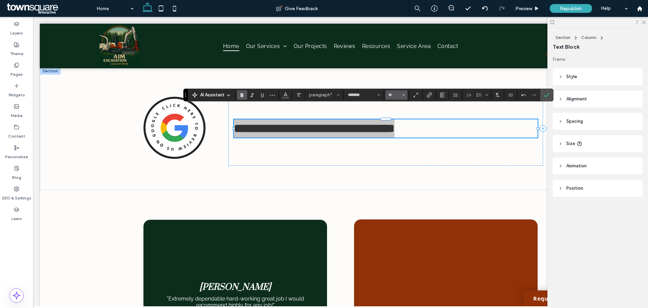
click at [404, 95] on icon "Size" at bounding box center [403, 95] width 3 height 3
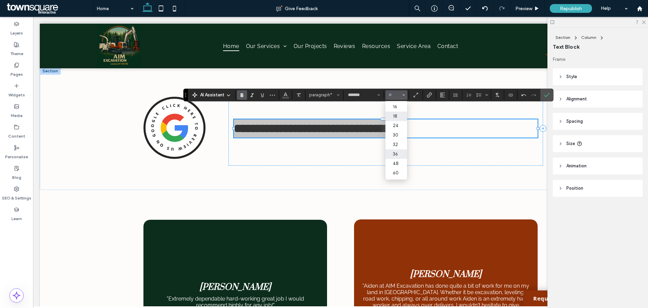
scroll to position [68, 0]
click at [398, 155] on label "48" at bounding box center [397, 151] width 22 height 9
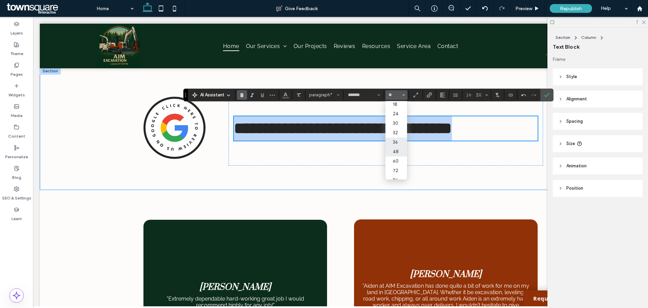
type input "**"
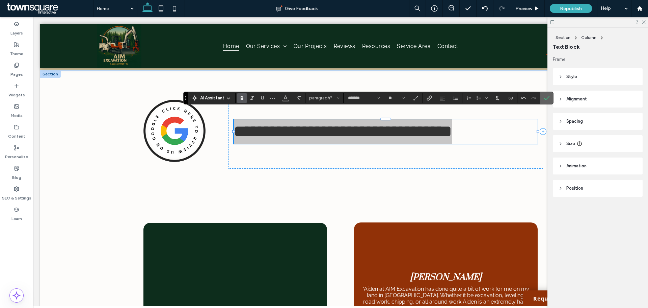
click at [547, 99] on icon "Confirm" at bounding box center [546, 97] width 5 height 5
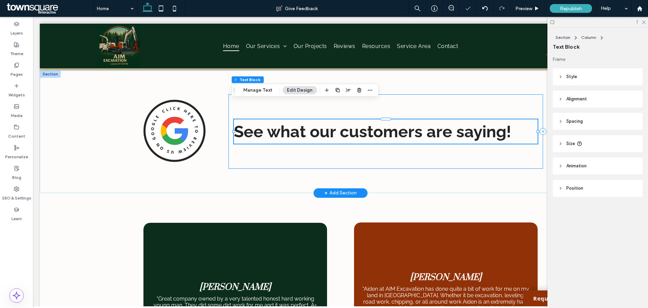
click at [459, 142] on div "See what our customers are saying!" at bounding box center [386, 131] width 315 height 74
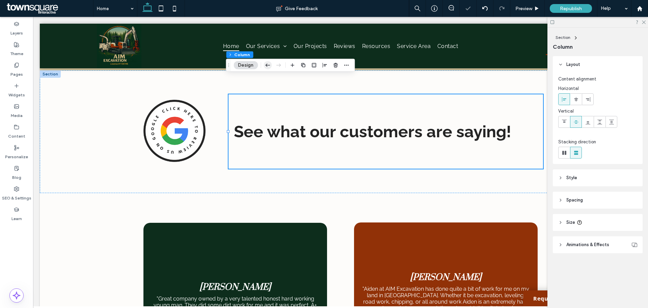
click at [271, 65] on icon "button" at bounding box center [268, 65] width 8 height 12
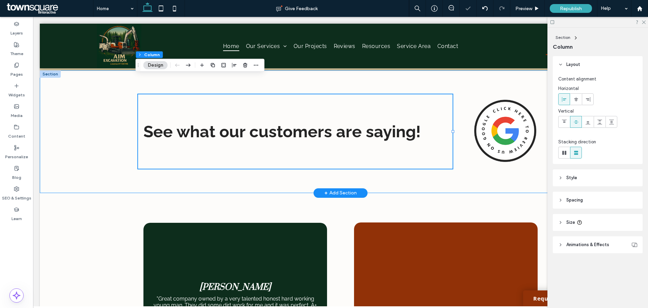
click at [118, 130] on div "See what our customers are saying!" at bounding box center [341, 131] width 602 height 123
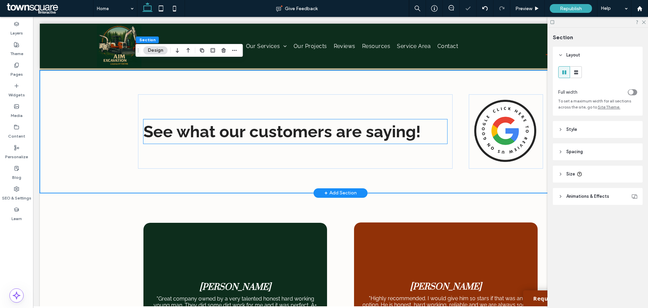
click at [420, 119] on p "See what our customers are saying!" at bounding box center [295, 131] width 304 height 24
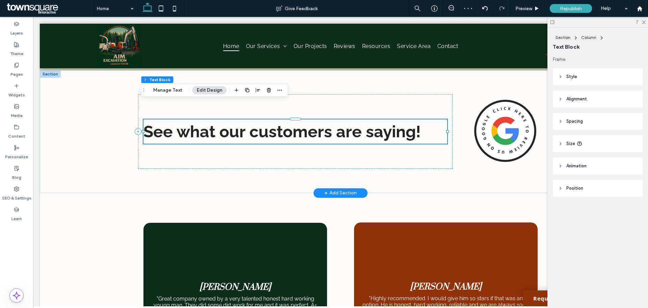
click at [420, 119] on p "See what our customers are saying!" at bounding box center [295, 131] width 304 height 24
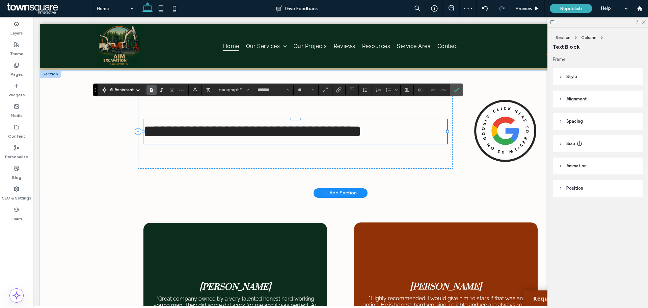
click at [420, 119] on p "**********" at bounding box center [295, 131] width 304 height 24
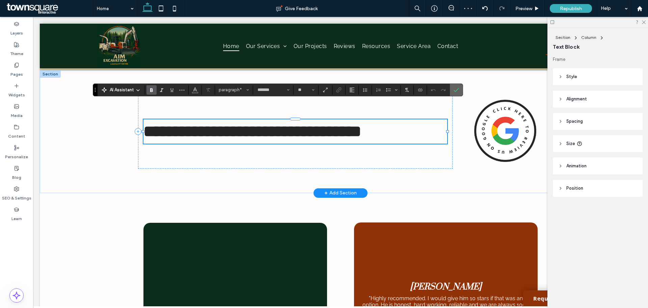
click at [454, 89] on icon "Confirm" at bounding box center [456, 89] width 5 height 5
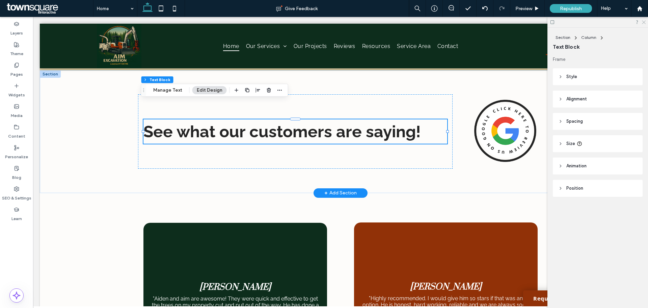
click at [643, 20] on icon at bounding box center [643, 22] width 4 height 4
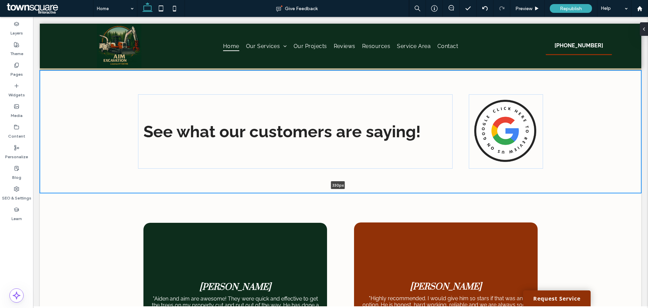
drag, startPoint x: 462, startPoint y: 174, endPoint x: 463, endPoint y: 162, distance: 11.5
click at [463, 162] on div "See what our customers are saying! 330px Section + Add Section" at bounding box center [341, 131] width 602 height 123
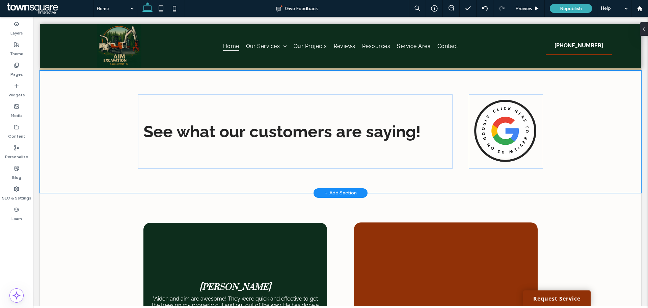
type input "***"
click at [456, 162] on div "See what our customers are saying!" at bounding box center [340, 131] width 405 height 123
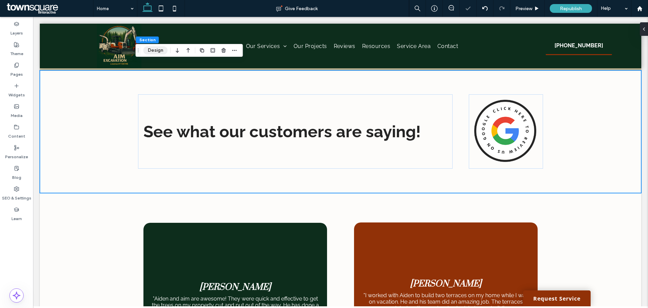
click at [151, 51] on button "Design" at bounding box center [155, 50] width 24 height 8
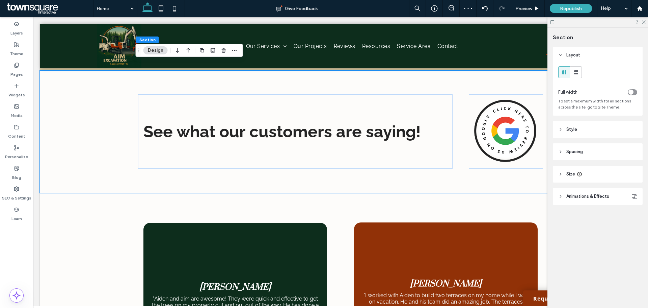
click at [565, 149] on header "Spacing" at bounding box center [598, 151] width 90 height 17
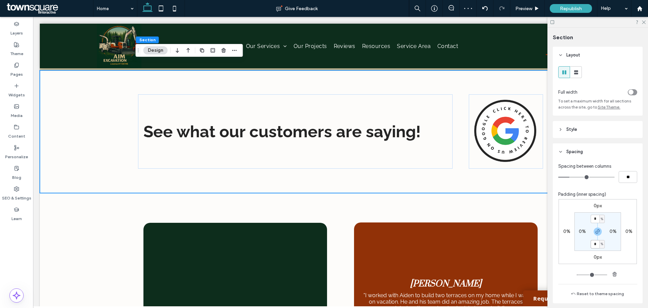
click at [595, 247] on input "*" at bounding box center [595, 244] width 9 height 8
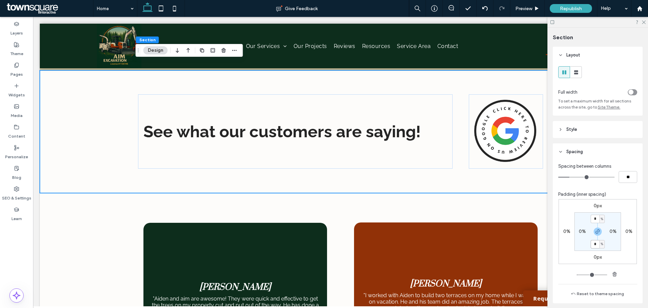
type input "*"
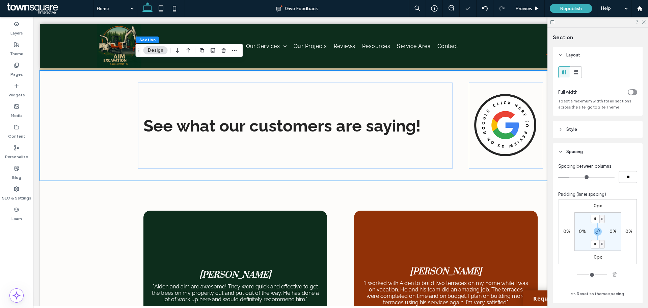
click at [597, 220] on input "*" at bounding box center [595, 218] width 9 height 8
type input "*"
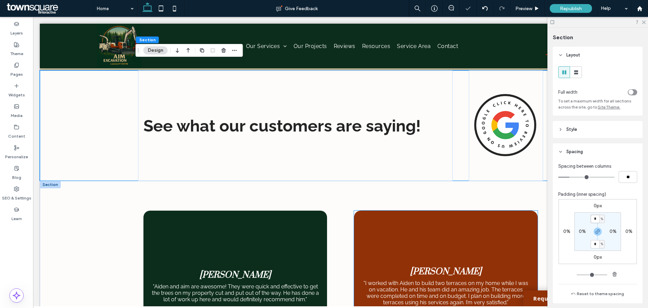
click at [364, 210] on div at bounding box center [446, 279] width 184 height 138
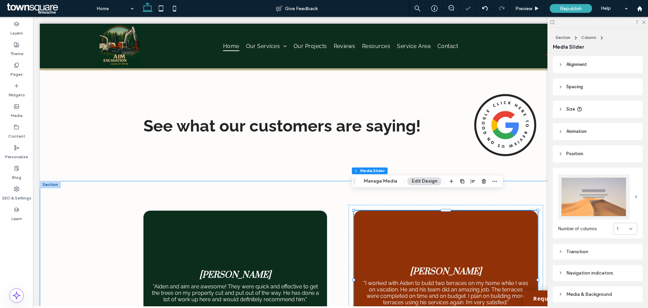
click at [337, 181] on div "[PERSON_NAME] "I worked with [PERSON_NAME] to build two terraces on my home whi…" at bounding box center [340, 280] width 405 height 198
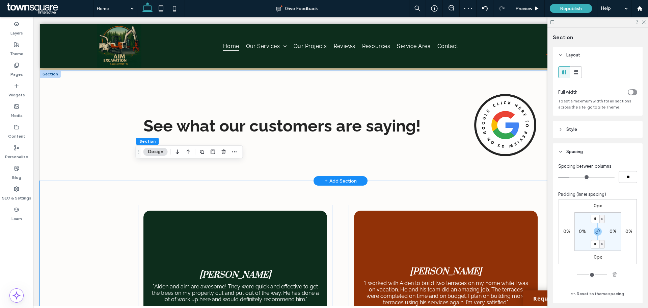
click at [332, 177] on div "+ Add Section" at bounding box center [340, 180] width 32 height 7
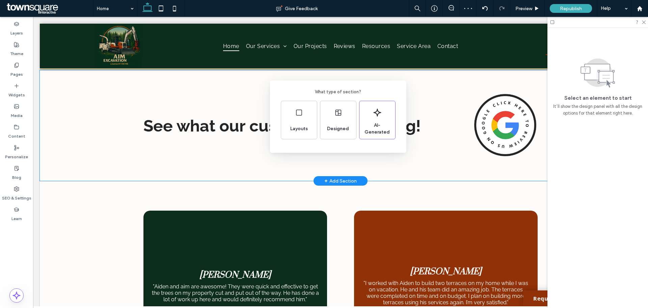
click at [385, 162] on div "What type of section? Layouts Designed AI-Generated" at bounding box center [324, 170] width 648 height 341
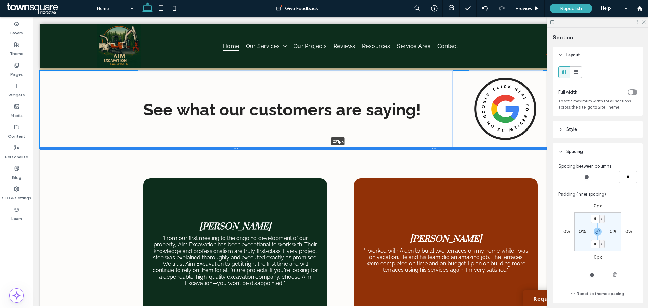
drag, startPoint x: 451, startPoint y: 162, endPoint x: 450, endPoint y: 130, distance: 32.4
click at [450, 147] on div at bounding box center [338, 148] width 597 height 3
type input "***"
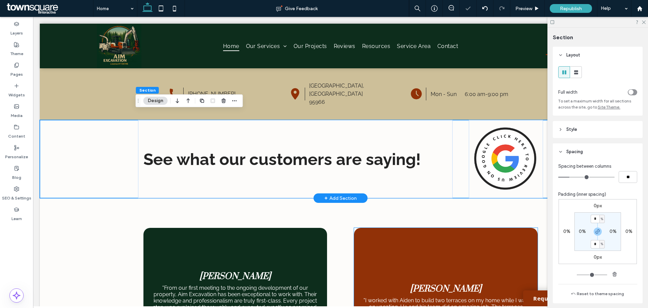
scroll to position [156, 0]
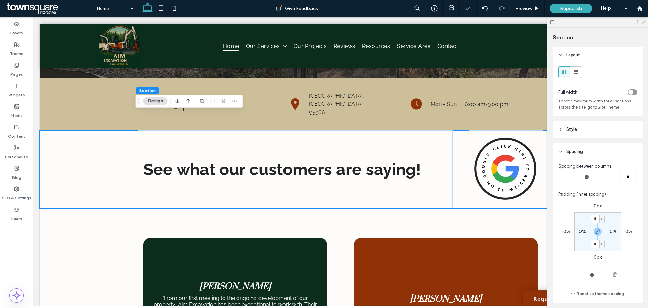
click at [643, 22] on icon at bounding box center [643, 22] width 4 height 4
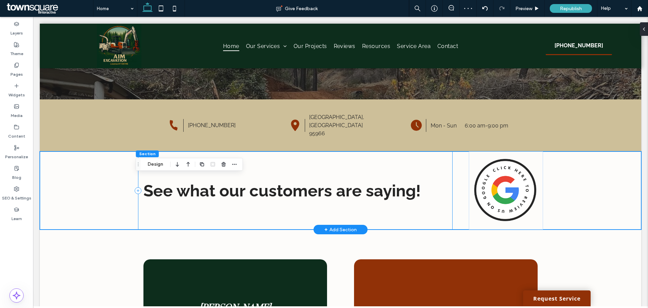
scroll to position [135, 0]
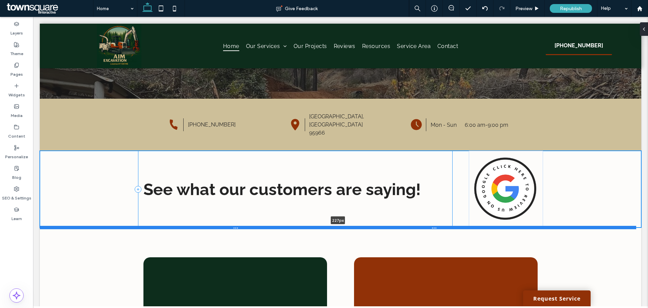
click at [389, 226] on div at bounding box center [338, 227] width 597 height 3
type input "***"
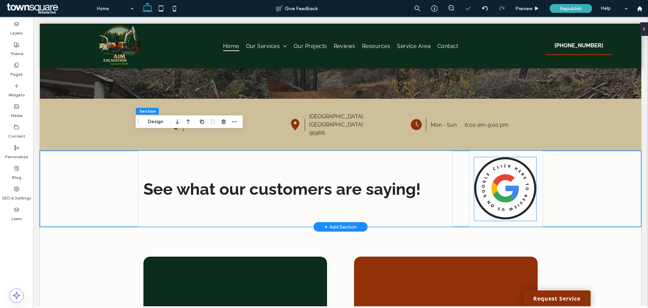
click at [494, 185] on img at bounding box center [505, 188] width 62 height 62
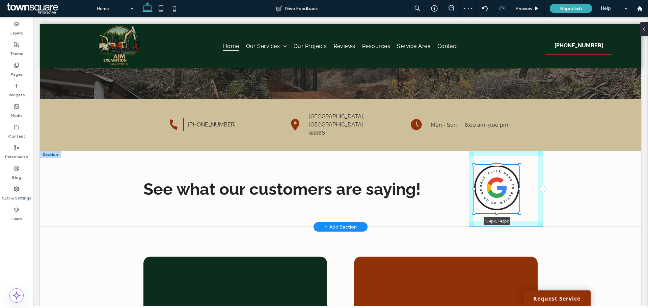
drag, startPoint x: 472, startPoint y: 204, endPoint x: 489, endPoint y: 196, distance: 18.6
click at [489, 196] on div "See what our customers are saying! 134px , 142px" at bounding box center [340, 189] width 405 height 76
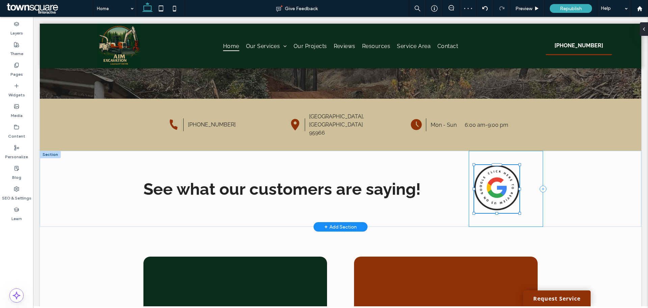
type input "***"
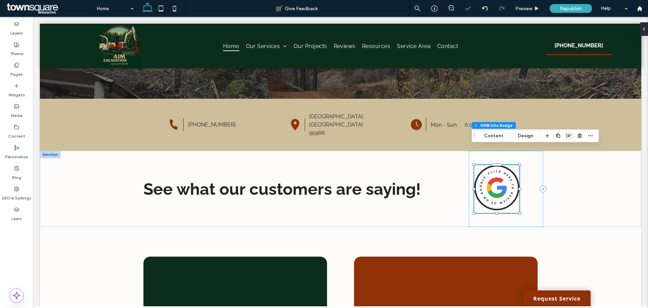
click at [569, 137] on icon "button" at bounding box center [569, 135] width 5 height 5
click at [563, 151] on span "center" at bounding box center [562, 149] width 8 height 8
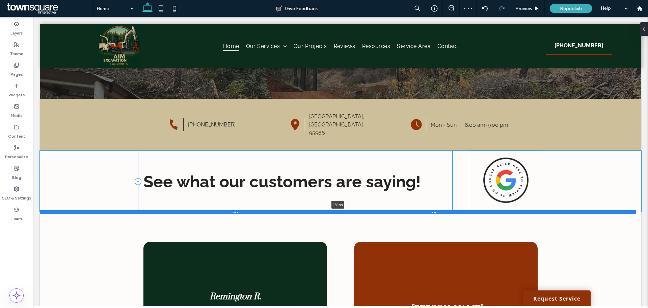
drag, startPoint x: 421, startPoint y: 208, endPoint x: 428, endPoint y: 193, distance: 16.3
click at [428, 210] on div at bounding box center [338, 211] width 597 height 3
type input "***"
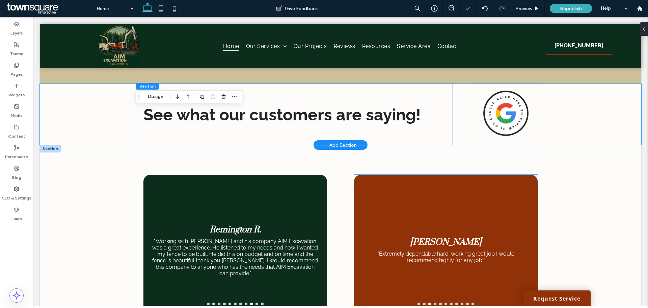
scroll to position [203, 0]
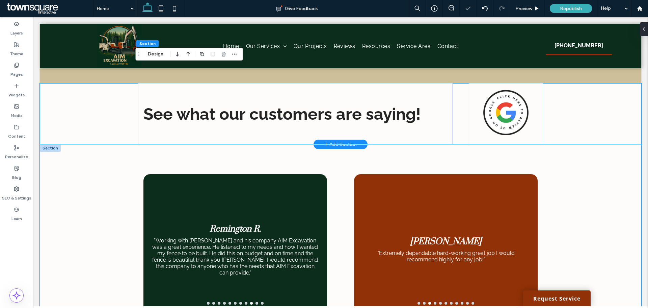
click at [347, 149] on div "[PERSON_NAME] "I worked with [PERSON_NAME] to build two terraces on my home whi…" at bounding box center [340, 243] width 405 height 198
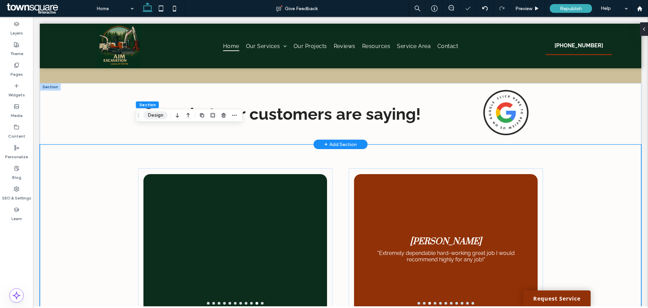
click at [153, 114] on button "Design" at bounding box center [155, 115] width 24 height 8
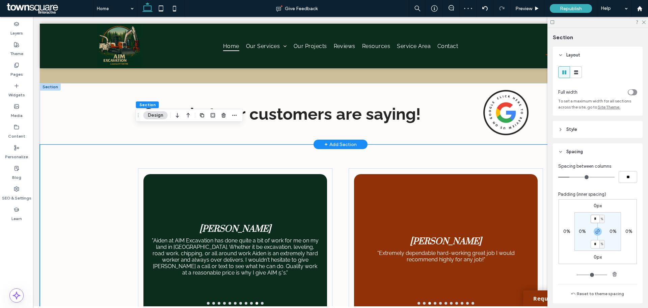
click at [592, 219] on input "*" at bounding box center [595, 218] width 9 height 8
type input "*"
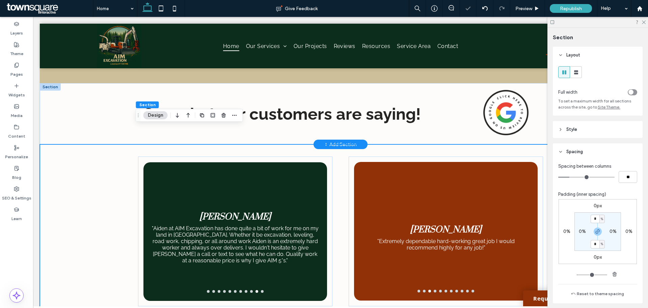
click at [88, 199] on div "[PERSON_NAME] "I worked with [PERSON_NAME] to build two terraces on my home whi…" at bounding box center [341, 231] width 602 height 174
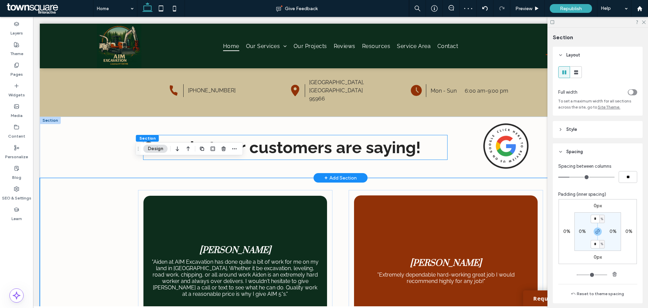
scroll to position [169, 0]
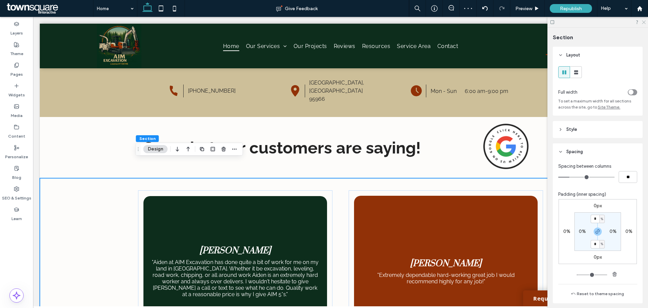
click at [644, 21] on icon at bounding box center [643, 22] width 4 height 4
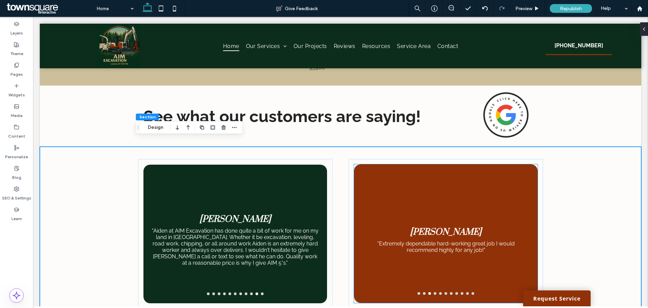
scroll to position [270, 0]
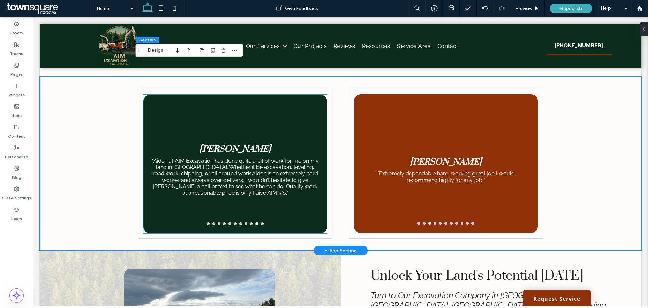
click at [249, 189] on div "[PERSON_NAME] "Aiden at AIM Excavation has done quite a bit of work for me on m…" at bounding box center [235, 168] width 184 height 106
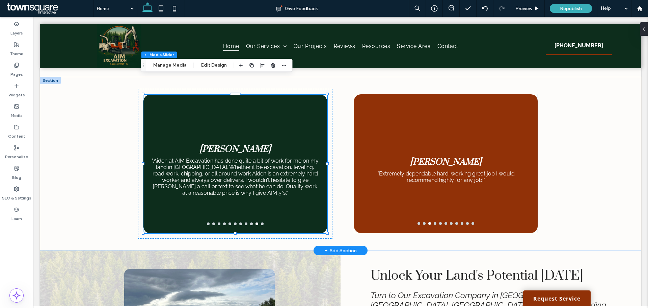
click at [430, 136] on div "[PERSON_NAME] "Extremely dependable hard-working great job I would recommend hi…" at bounding box center [446, 167] width 184 height 106
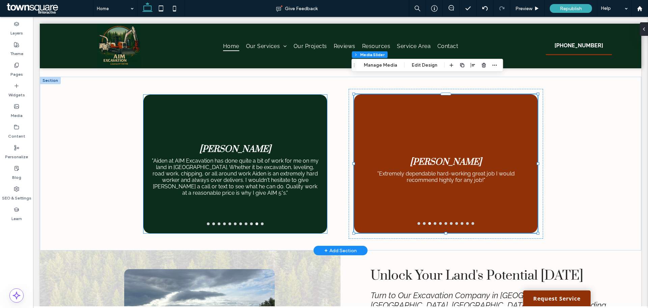
click at [266, 157] on p ""Aiden at AIM Excavation has done quite a bit of work for me on my land in [GEO…" at bounding box center [235, 176] width 167 height 38
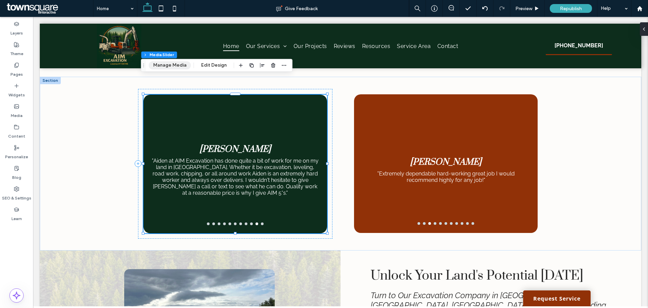
click at [167, 67] on button "Manage Media" at bounding box center [170, 65] width 42 height 8
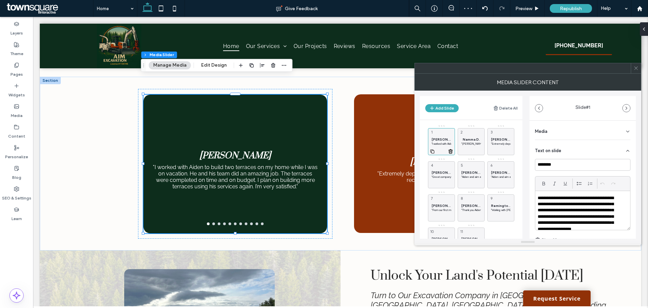
click at [450, 151] on icon at bounding box center [450, 151] width 5 height 6
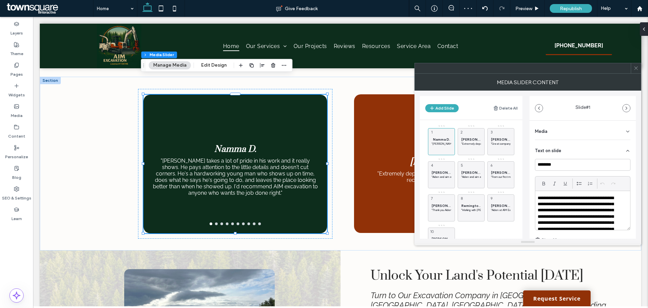
click at [0, 0] on icon at bounding box center [0, 0] width 0 height 0
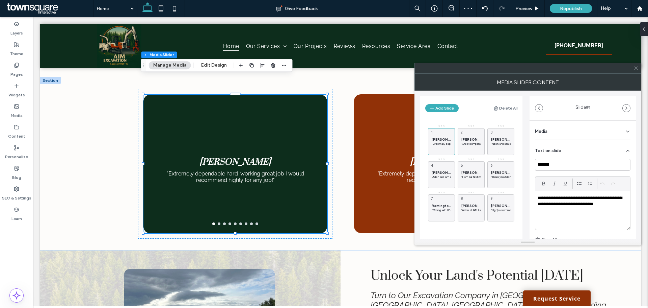
click at [0, 0] on icon at bounding box center [0, 0] width 0 height 0
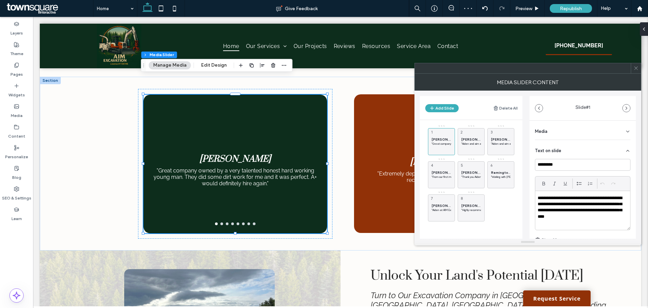
click at [0, 0] on icon at bounding box center [0, 0] width 0 height 0
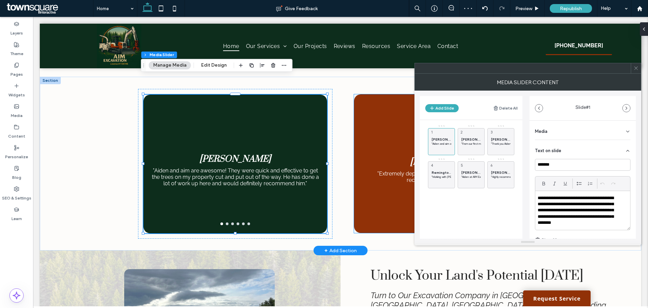
click at [363, 176] on div "[PERSON_NAME] "Extremely dependable hard-working great job I would recommend hi…" at bounding box center [446, 167] width 184 height 106
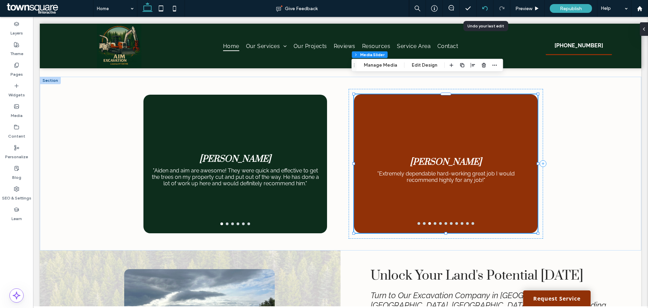
click at [485, 3] on div at bounding box center [485, 8] width 17 height 17
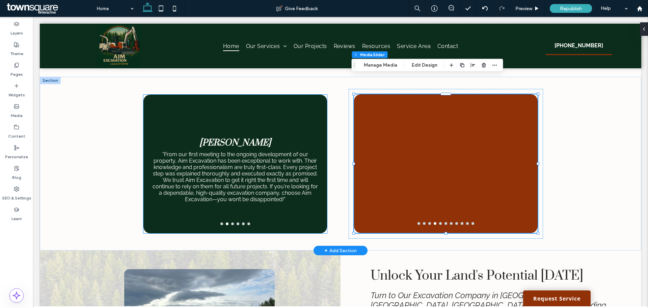
click at [279, 141] on div at bounding box center [235, 164] width 184 height 138
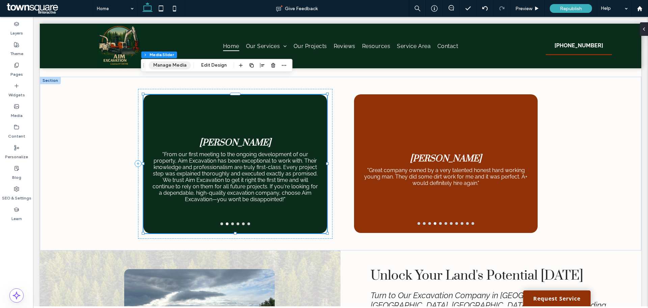
click at [168, 62] on button "Manage Media" at bounding box center [170, 65] width 42 height 8
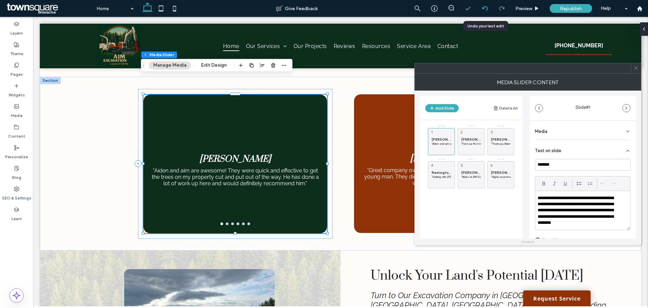
click at [481, 8] on div at bounding box center [485, 8] width 17 height 5
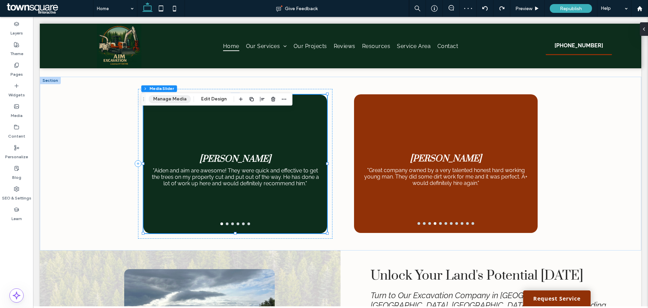
drag, startPoint x: 186, startPoint y: 101, endPoint x: 182, endPoint y: 104, distance: 5.5
click at [184, 103] on button "Manage Media" at bounding box center [170, 99] width 42 height 8
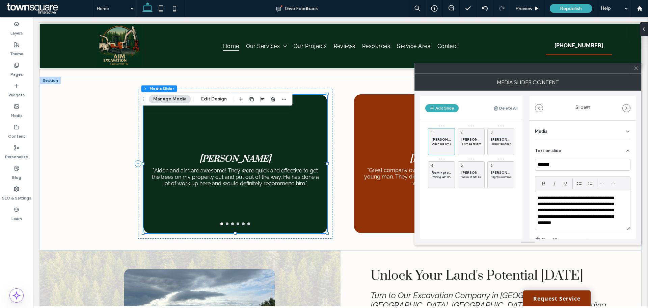
click at [636, 68] on icon at bounding box center [636, 67] width 5 height 5
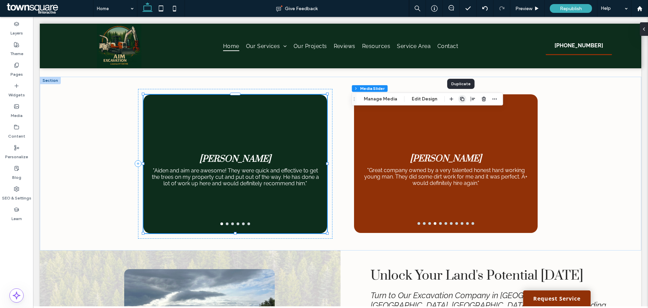
click at [461, 100] on icon "button" at bounding box center [462, 98] width 5 height 5
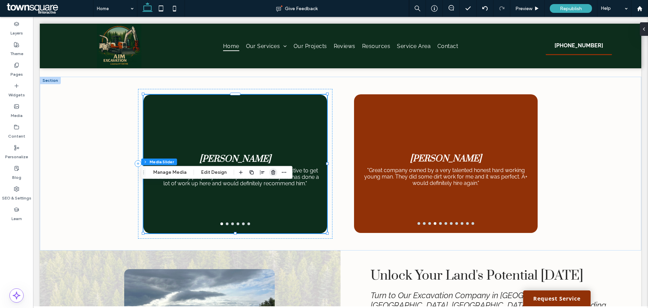
click at [273, 173] on use "button" at bounding box center [273, 172] width 4 height 4
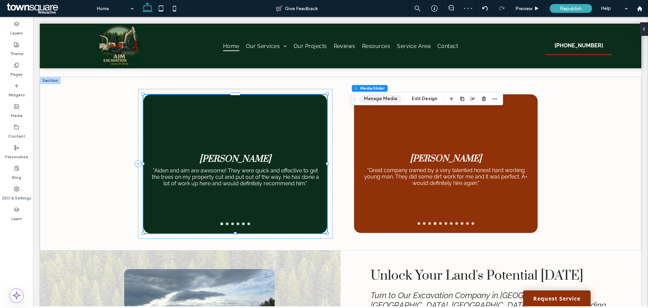
click at [390, 97] on button "Manage Media" at bounding box center [381, 99] width 42 height 8
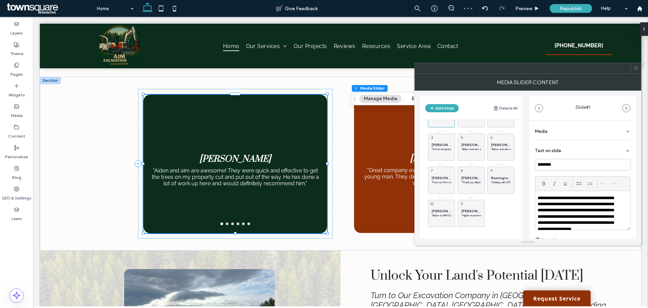
scroll to position [0, 0]
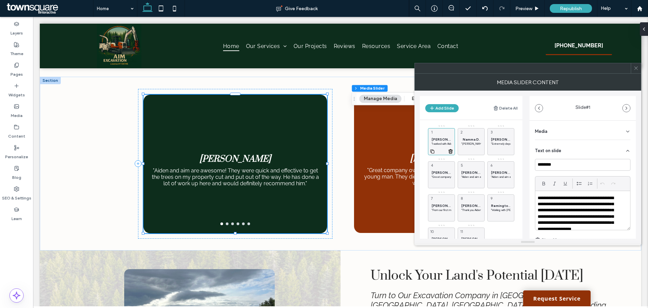
click at [449, 152] on icon at bounding box center [450, 151] width 5 height 6
click at [0, 0] on icon at bounding box center [0, 0] width 0 height 0
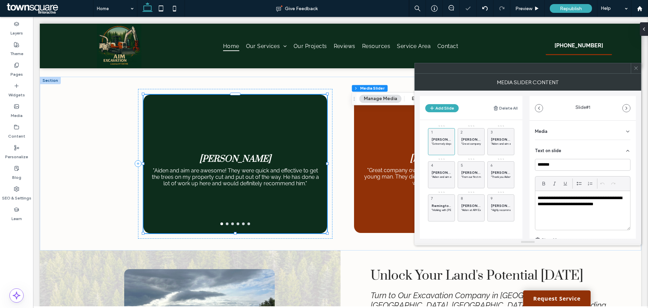
click at [0, 0] on icon at bounding box center [0, 0] width 0 height 0
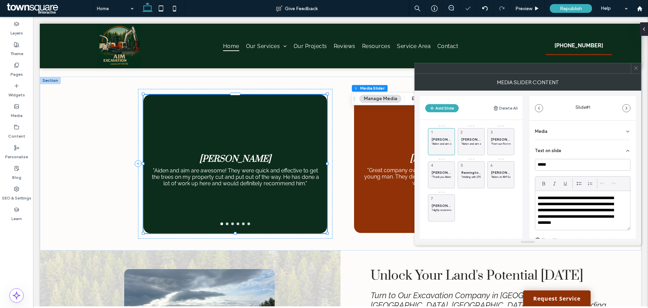
click at [0, 0] on icon at bounding box center [0, 0] width 0 height 0
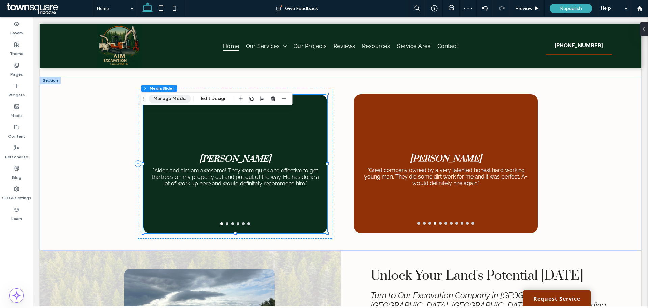
click at [169, 97] on button "Manage Media" at bounding box center [170, 99] width 42 height 8
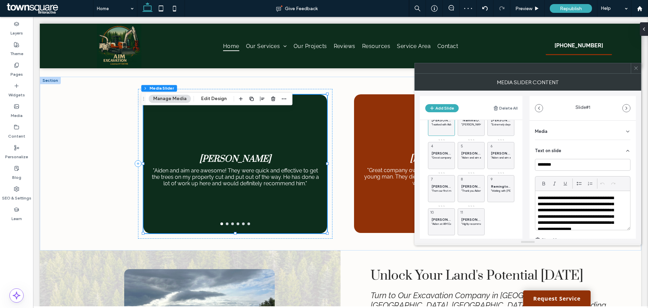
scroll to position [28, 0]
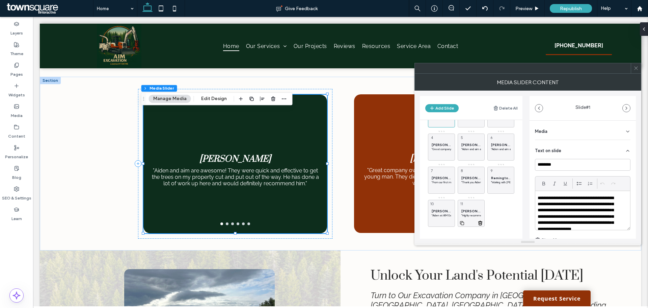
click at [479, 223] on use at bounding box center [481, 223] width 4 height 4
click at [450, 222] on use at bounding box center [451, 223] width 4 height 4
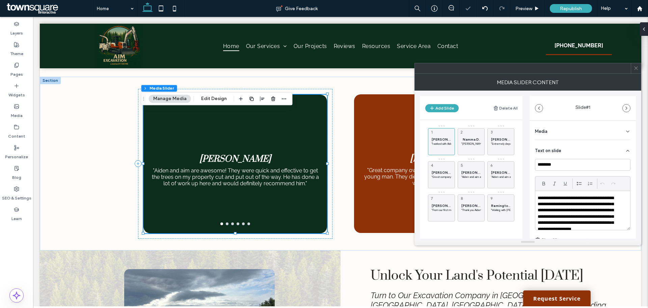
scroll to position [0, 0]
click at [509, 215] on icon at bounding box center [509, 217] width 5 height 6
click at [479, 218] on icon at bounding box center [480, 217] width 5 height 6
click at [448, 217] on icon at bounding box center [450, 217] width 5 height 6
click at [511, 187] on icon at bounding box center [509, 184] width 5 height 6
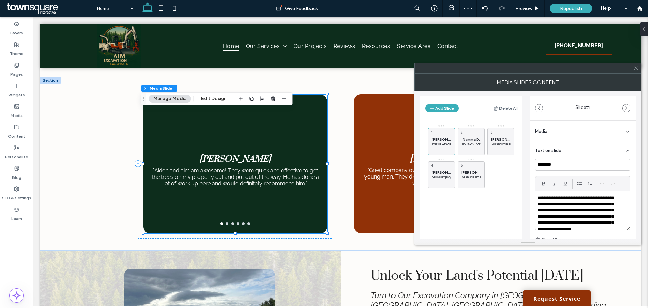
click at [634, 71] on span at bounding box center [636, 68] width 5 height 10
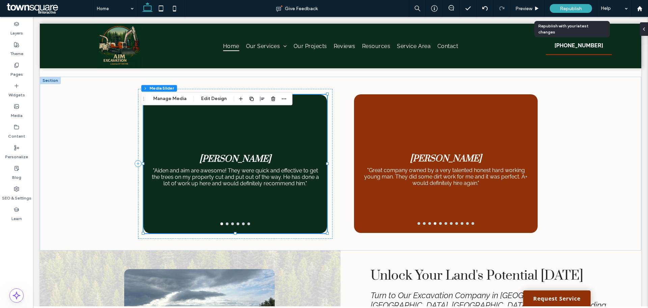
click at [556, 7] on div "Republish" at bounding box center [571, 8] width 42 height 9
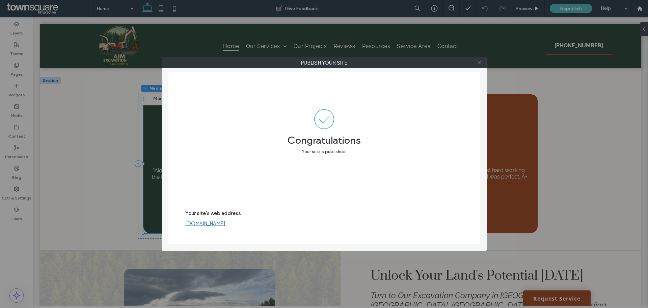
click at [478, 65] on icon at bounding box center [479, 62] width 5 height 5
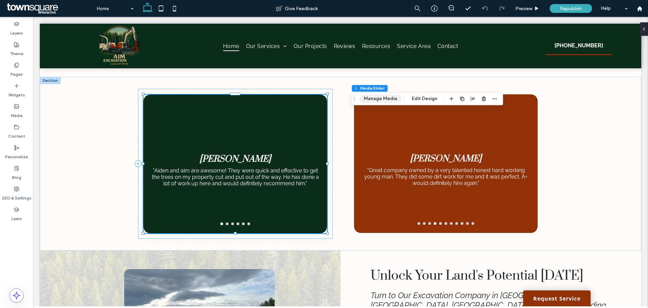
click at [384, 98] on button "Manage Media" at bounding box center [381, 99] width 42 height 8
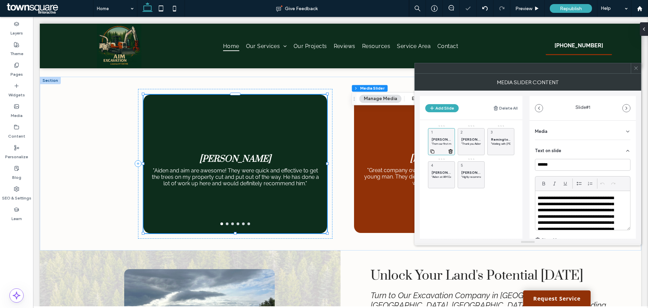
click at [433, 154] on div at bounding box center [441, 150] width 26 height 7
click at [432, 151] on icon at bounding box center [432, 151] width 5 height 6
drag, startPoint x: 496, startPoint y: 170, endPoint x: 442, endPoint y: 142, distance: 60.4
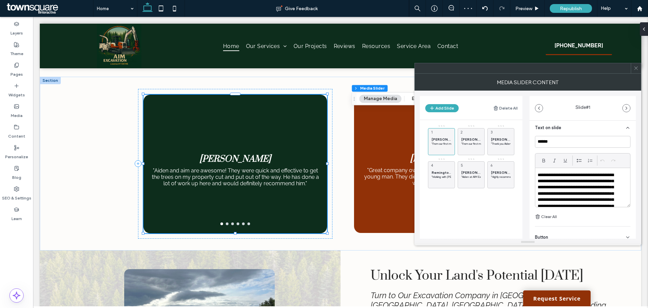
scroll to position [46, 0]
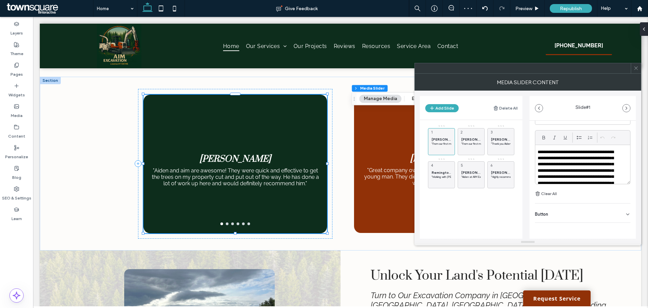
click at [619, 181] on div "**********" at bounding box center [582, 164] width 95 height 39
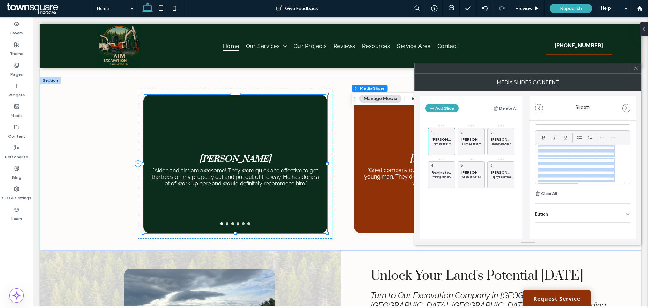
scroll to position [50, 0]
drag, startPoint x: 547, startPoint y: 153, endPoint x: 630, endPoint y: 184, distance: 88.9
click at [630, 184] on div "**********" at bounding box center [583, 169] width 106 height 188
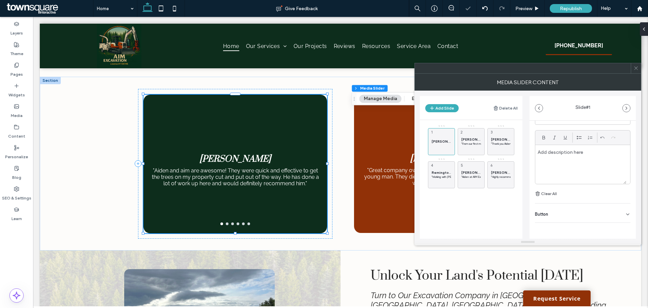
scroll to position [0, 0]
paste div
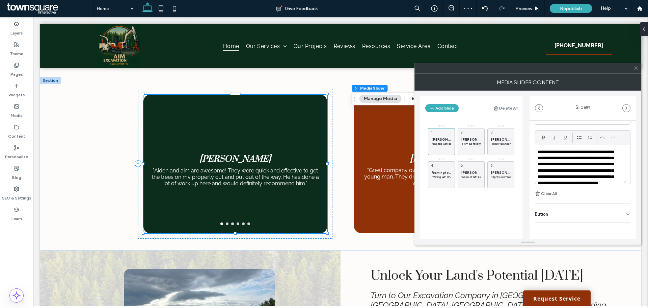
click at [538, 151] on p "**********" at bounding box center [578, 171] width 81 height 44
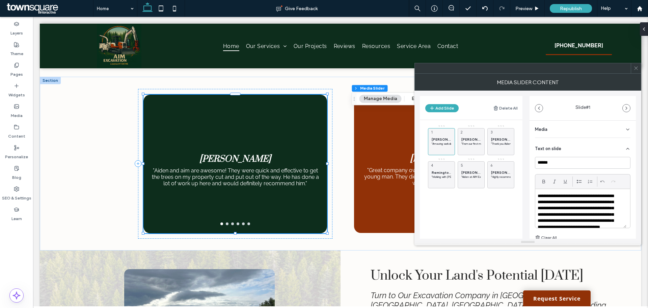
scroll to position [2, 0]
click at [557, 157] on input "******" at bounding box center [583, 162] width 96 height 12
click at [557, 158] on input "******" at bounding box center [583, 162] width 96 height 12
type input "*******"
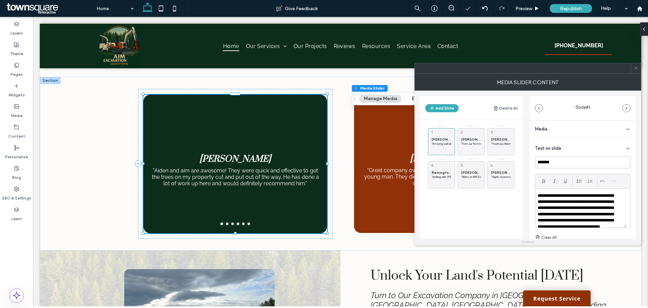
click at [637, 69] on icon at bounding box center [636, 67] width 5 height 5
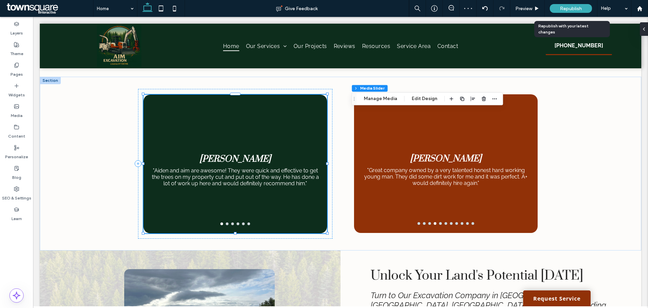
click at [572, 9] on span "Republish" at bounding box center [571, 9] width 22 height 6
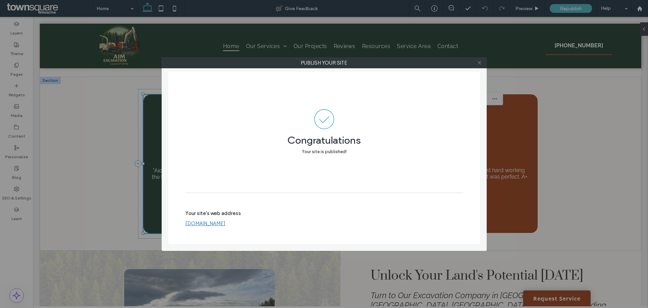
click at [481, 62] on icon at bounding box center [479, 62] width 5 height 5
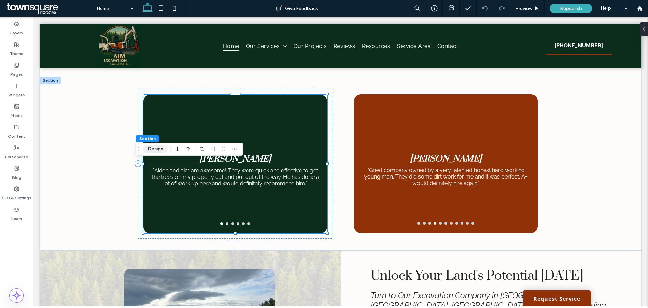
click at [151, 150] on button "Design" at bounding box center [155, 149] width 24 height 8
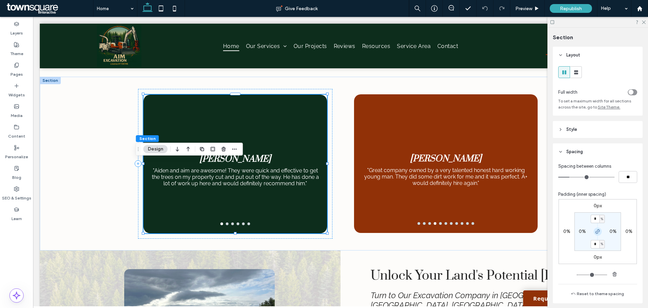
click at [596, 229] on icon "button" at bounding box center [597, 231] width 5 height 5
click at [600, 217] on div "%" at bounding box center [602, 218] width 5 height 8
click at [595, 220] on div "%" at bounding box center [600, 218] width 10 height 8
click at [593, 220] on input "*" at bounding box center [595, 218] width 9 height 8
type input "*"
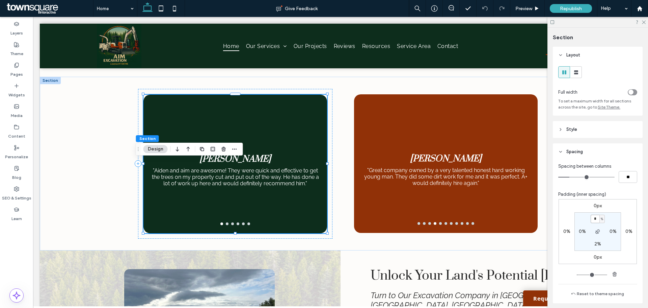
type input "*"
click at [561, 8] on span "Republish" at bounding box center [571, 9] width 22 height 6
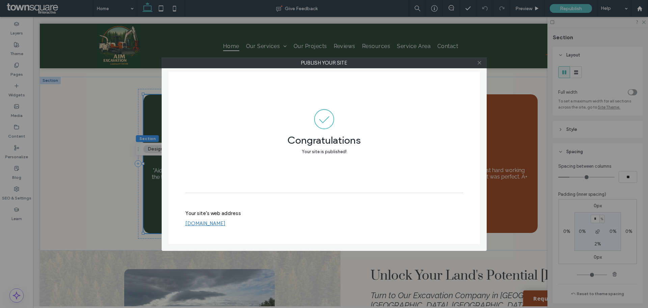
click at [482, 64] on icon at bounding box center [479, 62] width 5 height 5
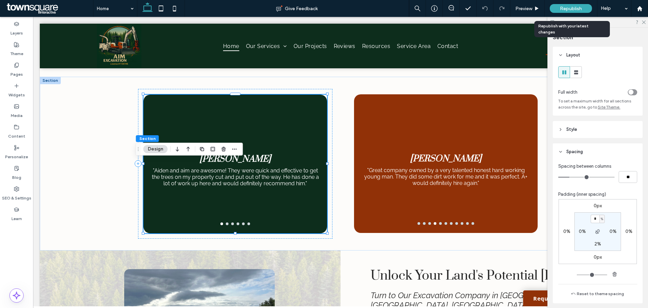
click at [579, 7] on span "Republish" at bounding box center [571, 9] width 22 height 6
